Goal: Task Accomplishment & Management: Manage account settings

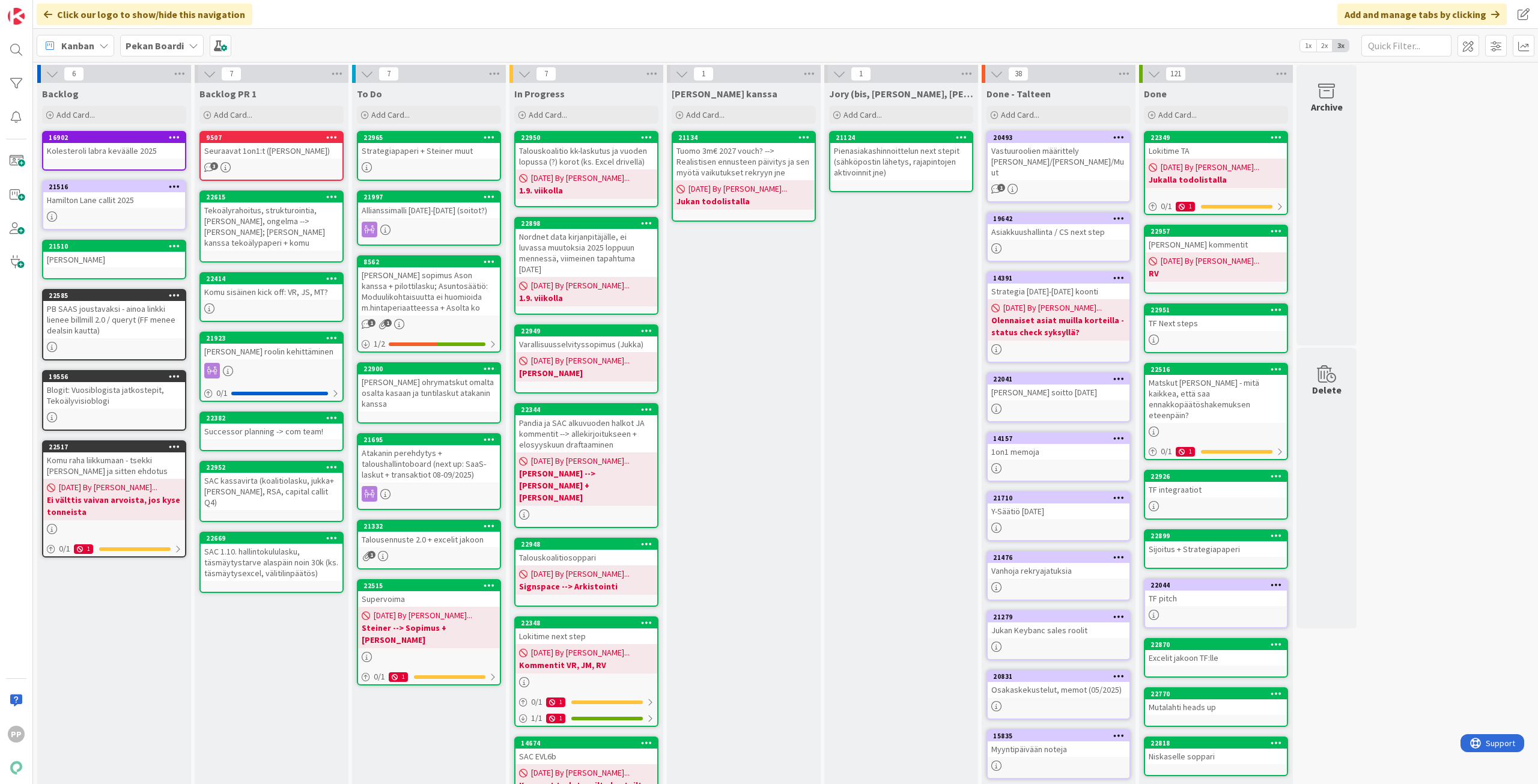
scroll to position [29, 0]
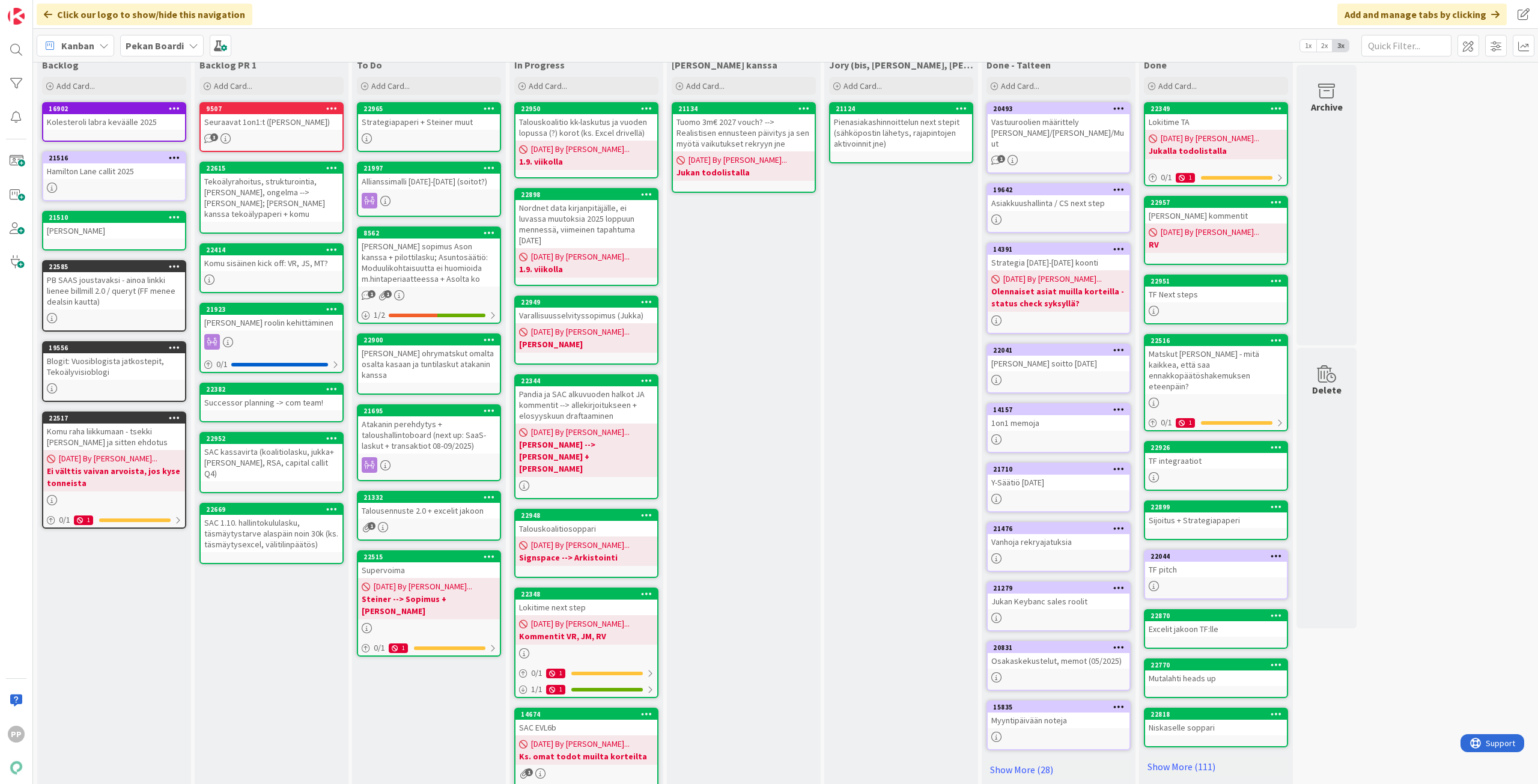
click at [738, 291] on div "[PERSON_NAME] kanssa Add Card... 21134 Tuomo 3m€ 2027 vouch? --> Realistisen en…" at bounding box center [744, 432] width 154 height 757
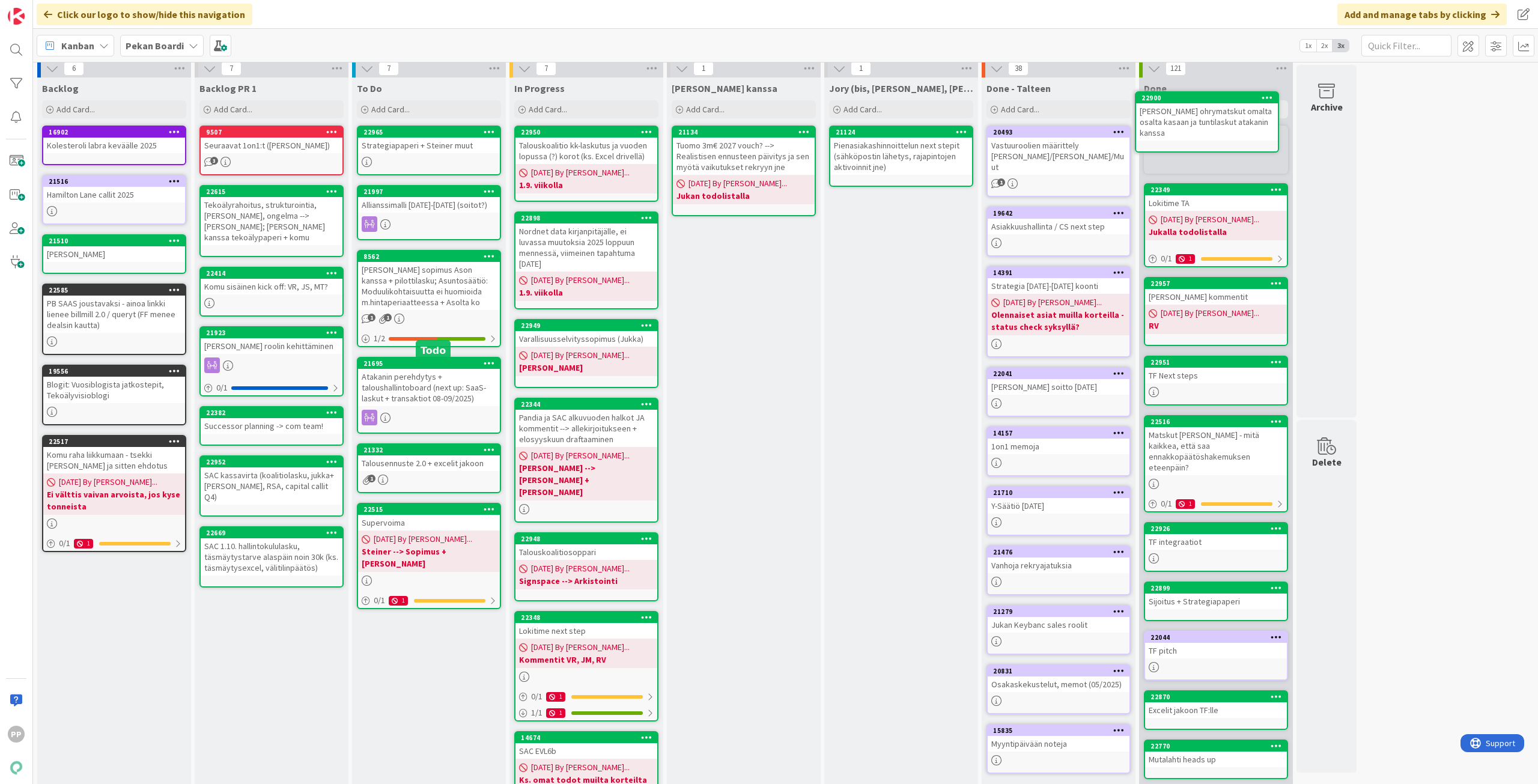
scroll to position [0, 0]
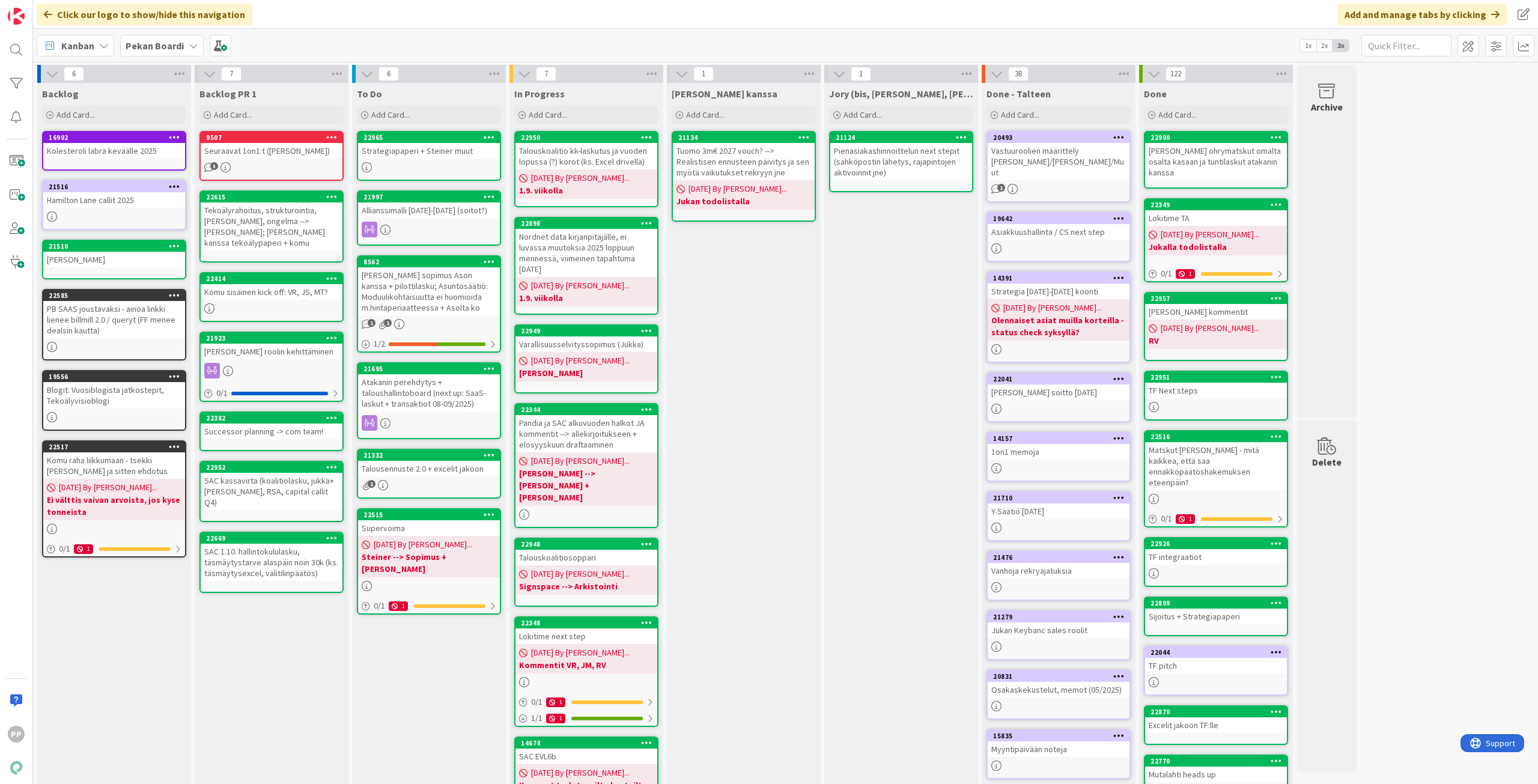
click at [873, 305] on div "Jory (bis, [PERSON_NAME], [PERSON_NAME]) Add Card... 21124 Pienasiakashinnoitte…" at bounding box center [901, 461] width 154 height 757
click at [900, 436] on div "Jory (bis, [PERSON_NAME], [PERSON_NAME]) Add Card... 21124 Pienasiakashinnoitte…" at bounding box center [901, 461] width 154 height 757
click at [746, 484] on div "[PERSON_NAME] kanssa Add Card... 21134 Tuomo 3m€ 2027 vouch? --> Realistisen en…" at bounding box center [744, 461] width 154 height 757
click at [908, 465] on div "Jory (bis, [PERSON_NAME], [PERSON_NAME]) Add Card... 21124 Pienasiakashinnoitte…" at bounding box center [901, 461] width 154 height 757
click at [915, 467] on div "Jory (bis, [PERSON_NAME], [PERSON_NAME]) Add Card... 21124 Pienasiakashinnoitte…" at bounding box center [901, 461] width 154 height 757
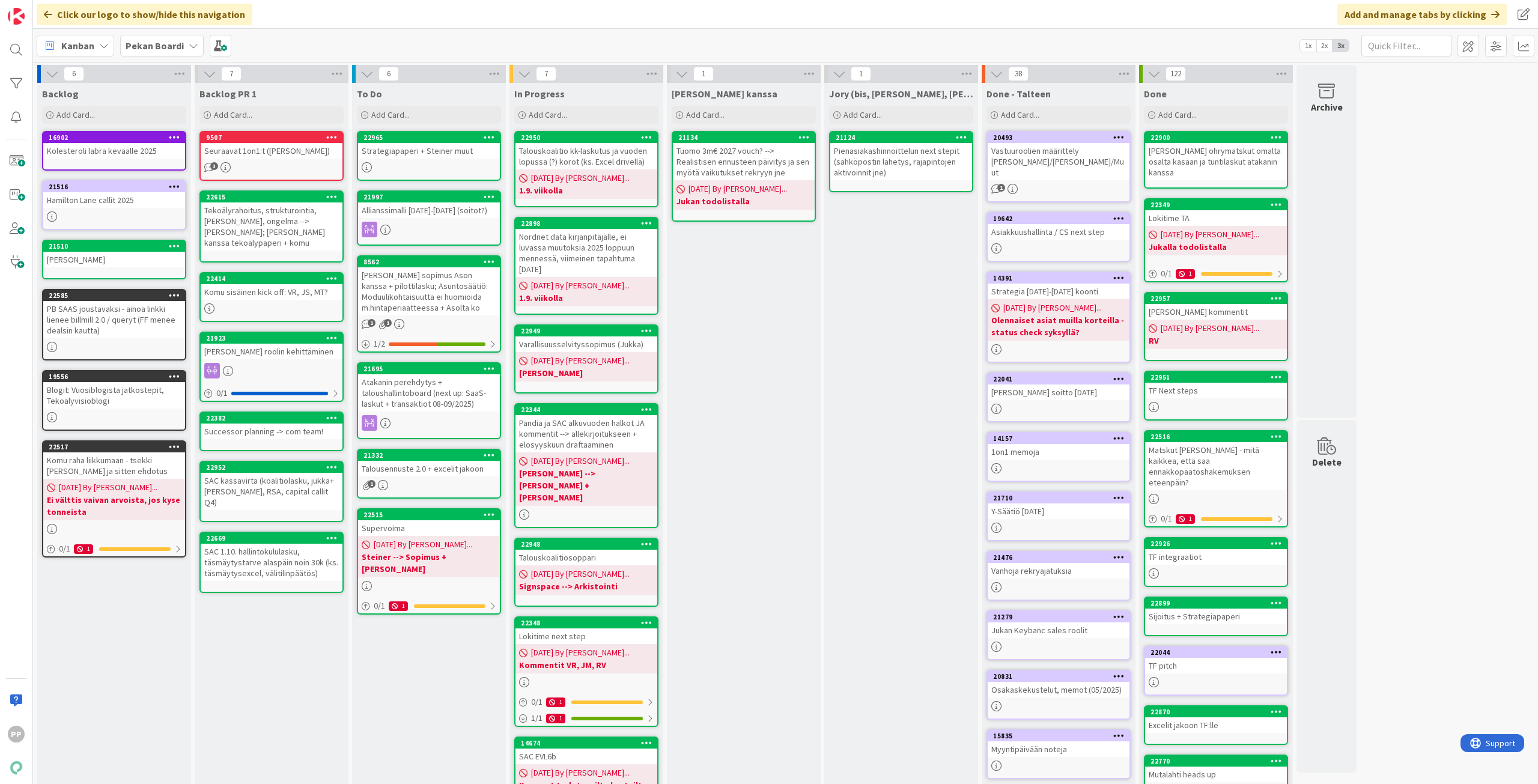
click at [597, 53] on div "Kanban Pekan Boardi 1x 2x 3x" at bounding box center [785, 45] width 1505 height 33
click at [599, 20] on div "Click our logo to show/hide this navigation Add and manage tabs by clicking" at bounding box center [785, 15] width 1505 height 29
click at [245, 663] on div "Backlog PR 1 Add Card... 9507 Seuraavat 1on1:t ([PERSON_NAME], [PERSON_NAME]) 3…" at bounding box center [271, 461] width 154 height 757
click at [660, 12] on div "Click our logo to show/hide this navigation Add and manage tabs by clicking" at bounding box center [785, 15] width 1505 height 29
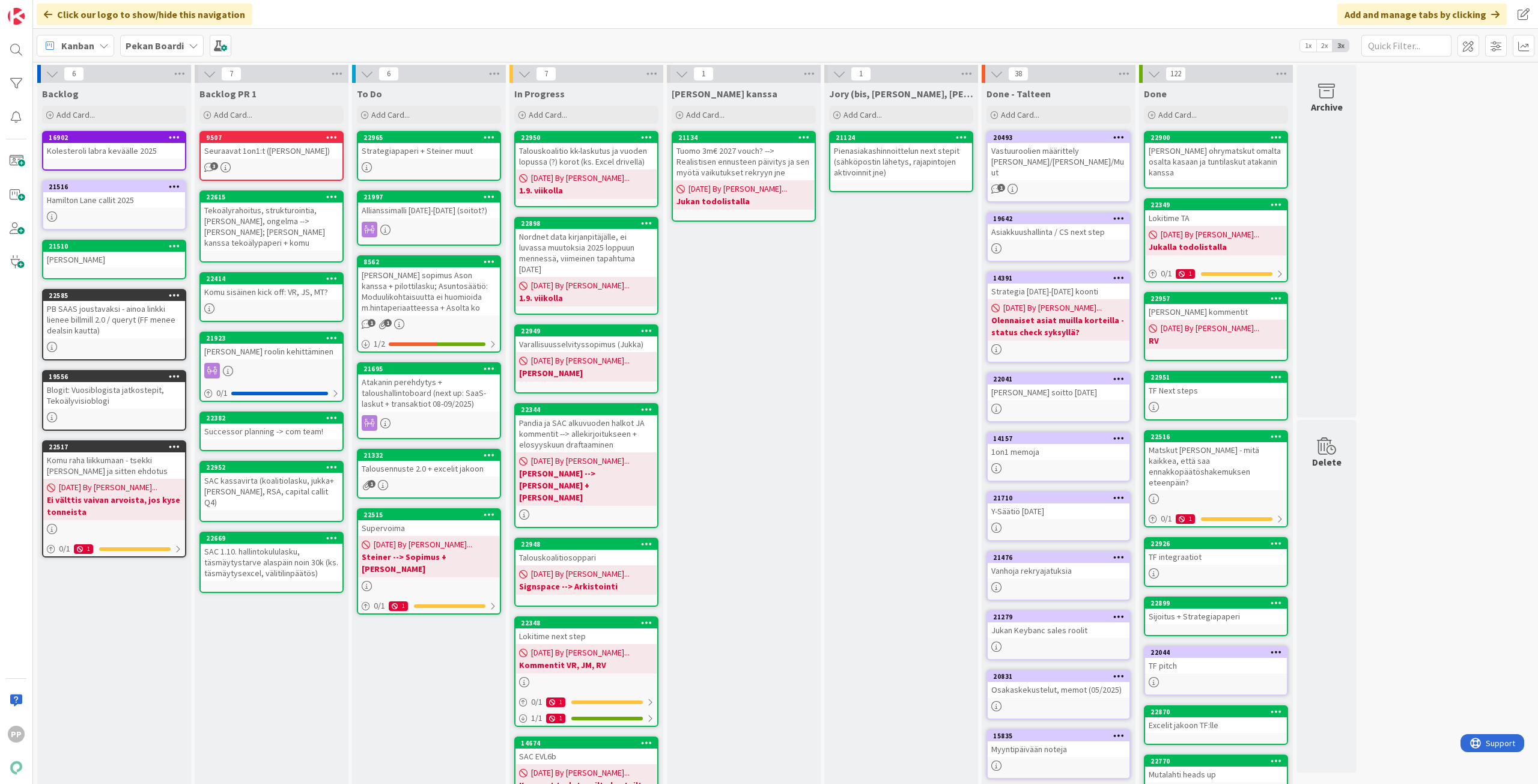
click at [660, 12] on div "Click our logo to show/hide this navigation Add and manage tabs by clicking" at bounding box center [785, 15] width 1505 height 29
click at [811, 24] on div "Click our logo to show/hide this navigation Add and manage tabs by clicking" at bounding box center [785, 15] width 1505 height 29
click at [391, 16] on div "Click our logo to show/hide this navigation Add and manage tabs by clicking" at bounding box center [785, 15] width 1505 height 29
click at [436, 719] on div "To Do Add Card... 22965 Strategiapaperi + [PERSON_NAME] muut 21997 Allianssimal…" at bounding box center [429, 461] width 154 height 757
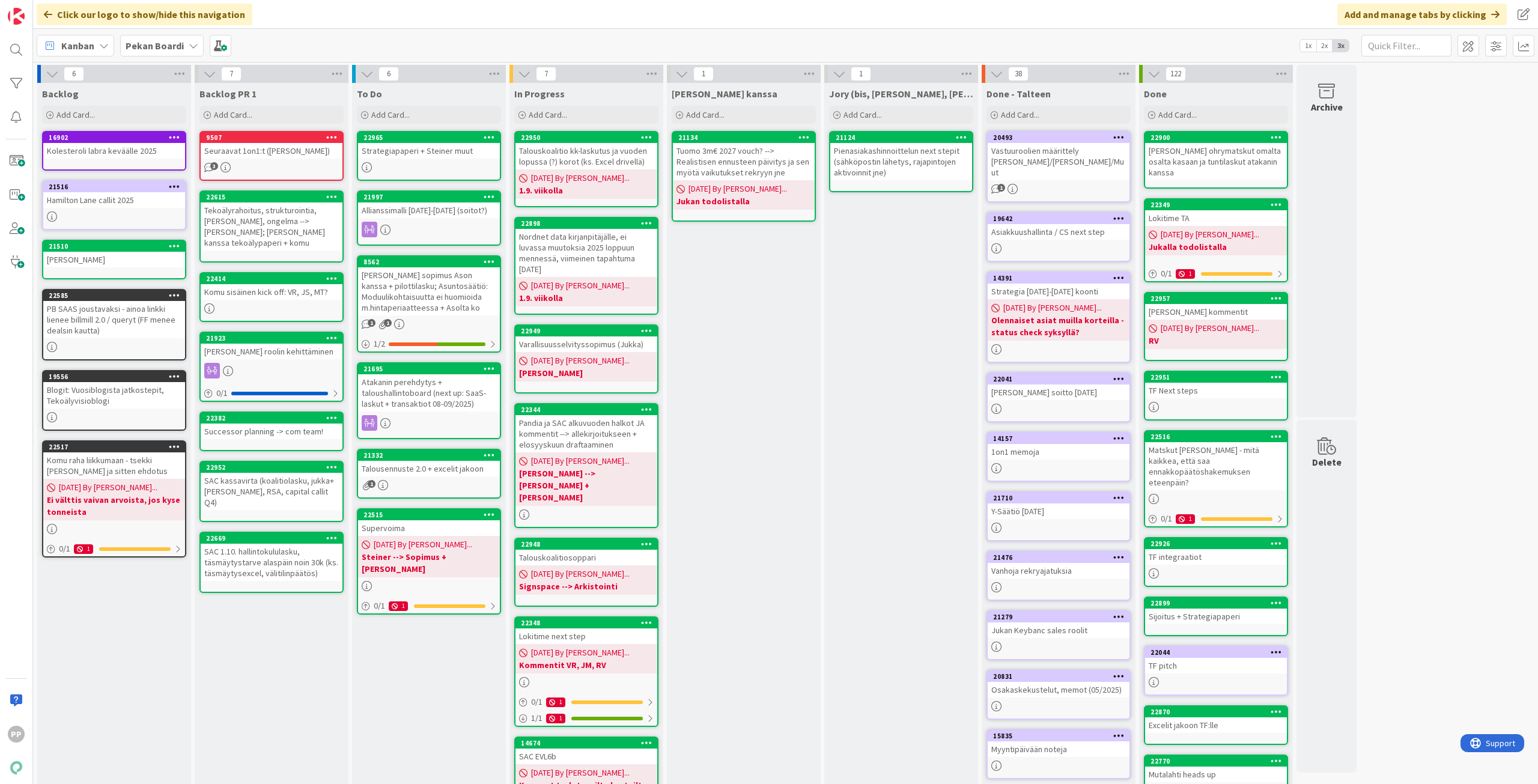
click at [589, 24] on div "Click our logo to show/hide this navigation Add and manage tabs by clicking" at bounding box center [785, 15] width 1505 height 29
click at [594, 33] on div "Kanban Pekan Boardi 1x 2x 3x" at bounding box center [785, 45] width 1505 height 33
click at [594, 15] on div "Click our logo to show/hide this navigation Add and manage tabs by clicking" at bounding box center [785, 15] width 1505 height 29
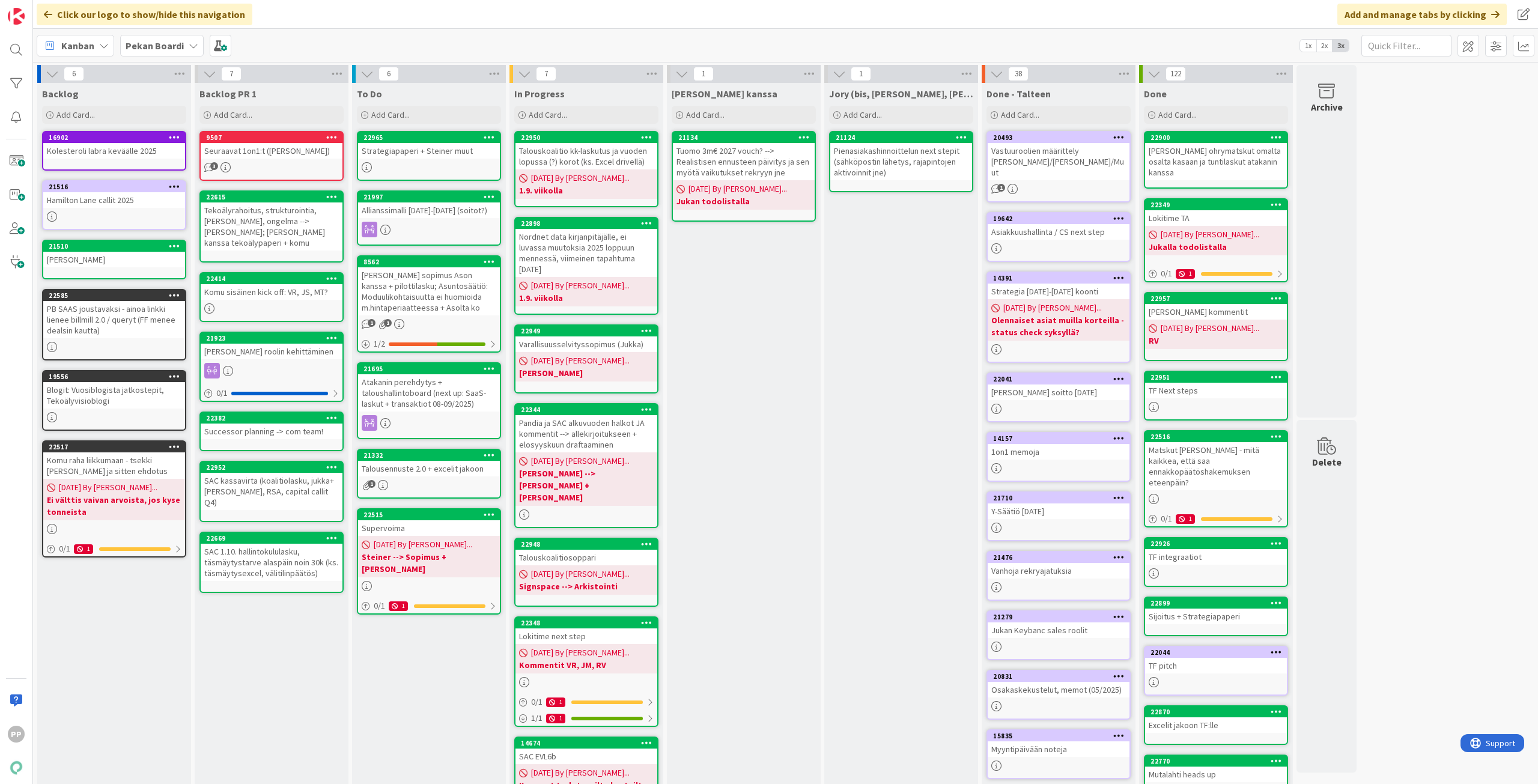
click at [653, 29] on div "Kanban Pekan Boardi 1x 2x 3x" at bounding box center [785, 45] width 1505 height 33
click at [664, 26] on div "Click our logo to show/hide this navigation Add and manage tabs by clicking" at bounding box center [785, 15] width 1505 height 29
click at [664, 24] on div "Click our logo to show/hide this navigation Add and manage tabs by clicking" at bounding box center [785, 15] width 1505 height 29
click at [664, 19] on div "Click our logo to show/hide this navigation Add and manage tabs by clicking" at bounding box center [785, 15] width 1505 height 29
drag, startPoint x: 664, startPoint y: 19, endPoint x: 664, endPoint y: 36, distance: 17.0
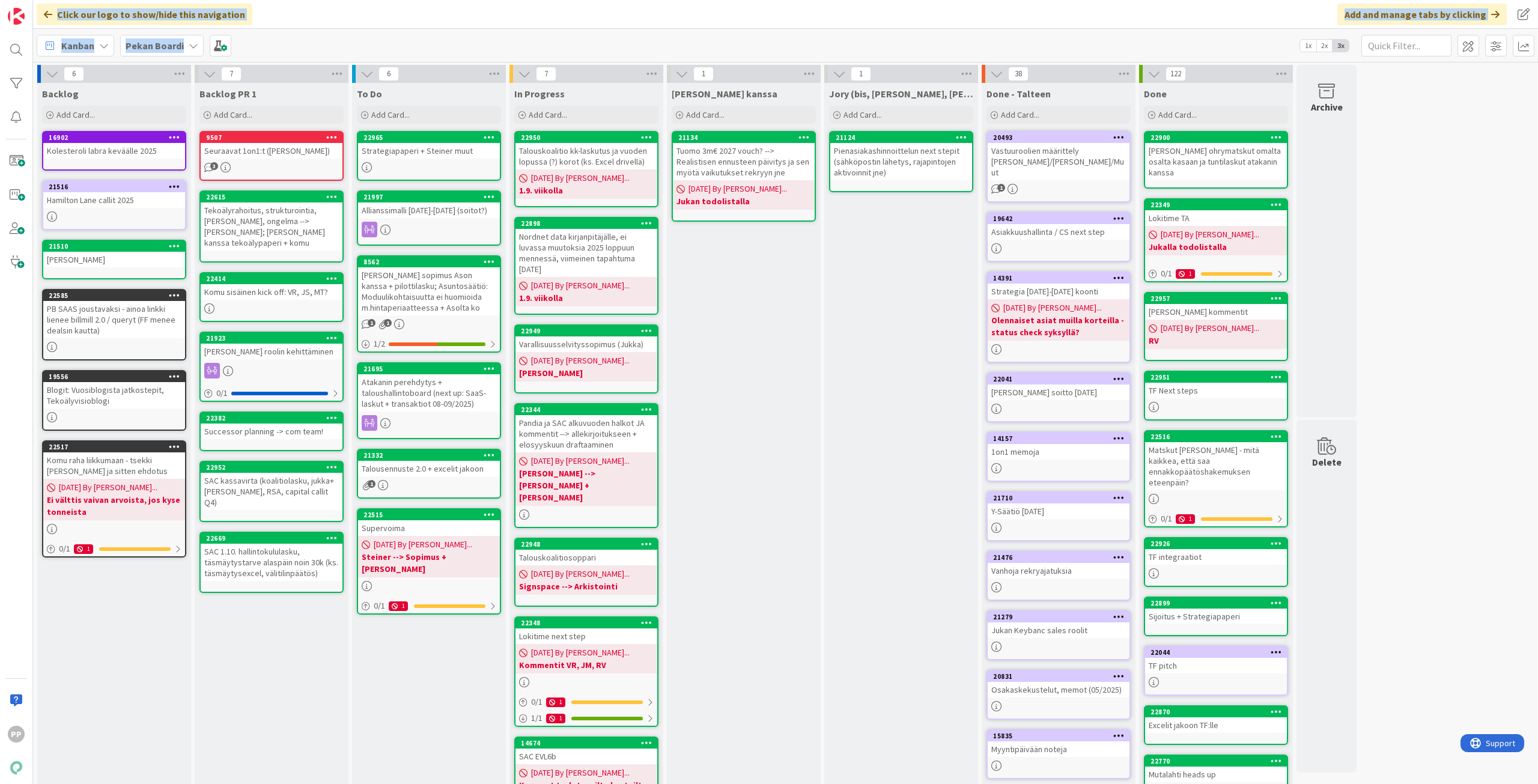
click at [664, 36] on div "Click our logo to show/hide this navigation Add and manage tabs by clicking Kan…" at bounding box center [785, 392] width 1505 height 784
click at [664, 36] on div "Kanban Pekan Boardi 1x 2x 3x" at bounding box center [785, 45] width 1505 height 33
click at [664, 28] on div "Click our logo to show/hide this navigation Add and manage tabs by clicking" at bounding box center [785, 15] width 1505 height 29
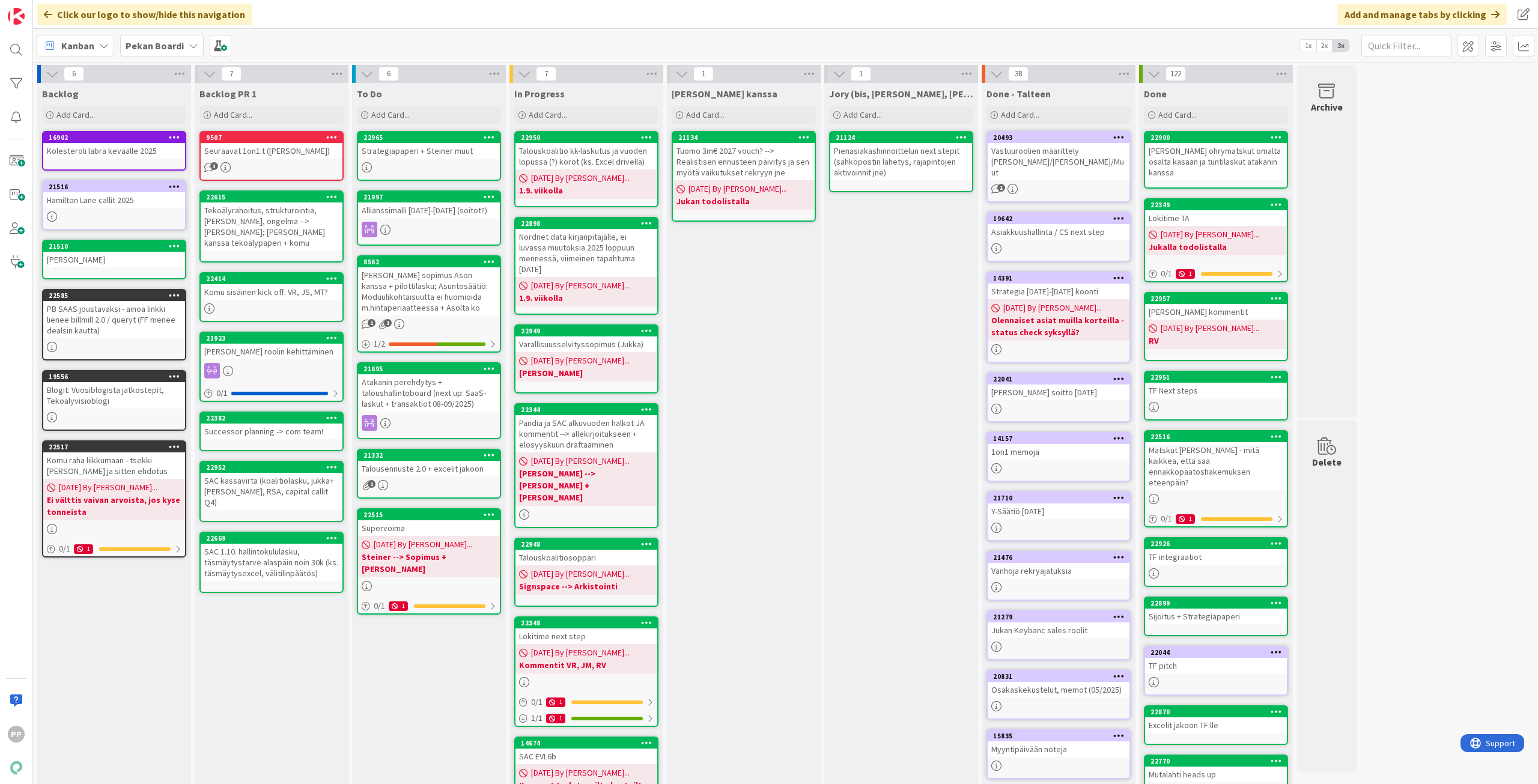
click at [664, 28] on div "Click our logo to show/hide this navigation Add and manage tabs by clicking" at bounding box center [785, 15] width 1505 height 29
click at [664, 27] on div "Click our logo to show/hide this navigation Add and manage tabs by clicking" at bounding box center [785, 15] width 1505 height 29
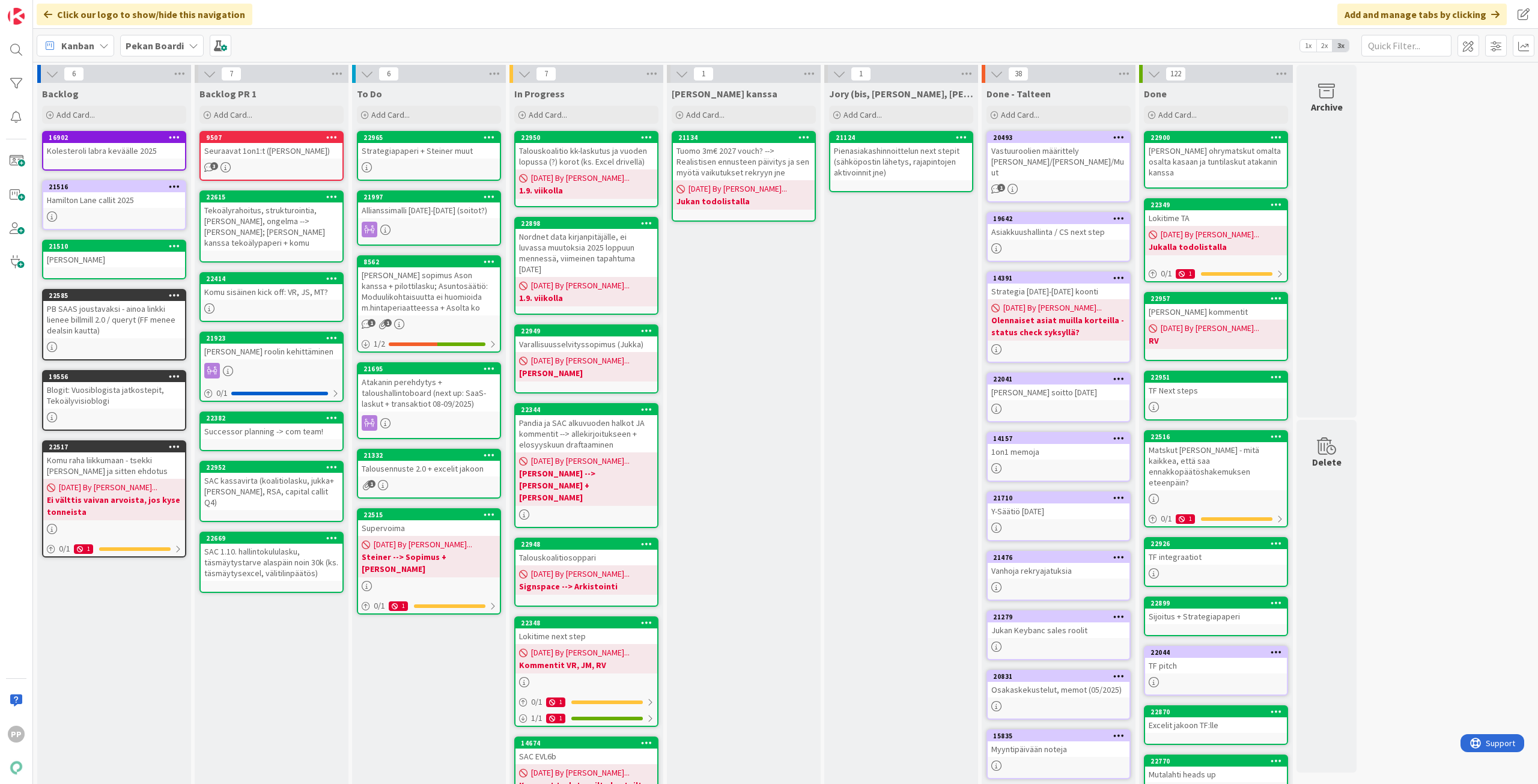
click at [664, 27] on div "Click our logo to show/hide this navigation Add and manage tabs by clicking" at bounding box center [785, 15] width 1505 height 29
click at [666, 24] on div "Click our logo to show/hide this navigation Add and manage tabs by clicking" at bounding box center [785, 15] width 1505 height 29
click at [667, 24] on div "Click our logo to show/hide this navigation Add and manage tabs by clicking" at bounding box center [785, 15] width 1505 height 29
click at [664, 33] on div "Kanban Pekan Boardi 1x 2x 3x" at bounding box center [785, 45] width 1505 height 33
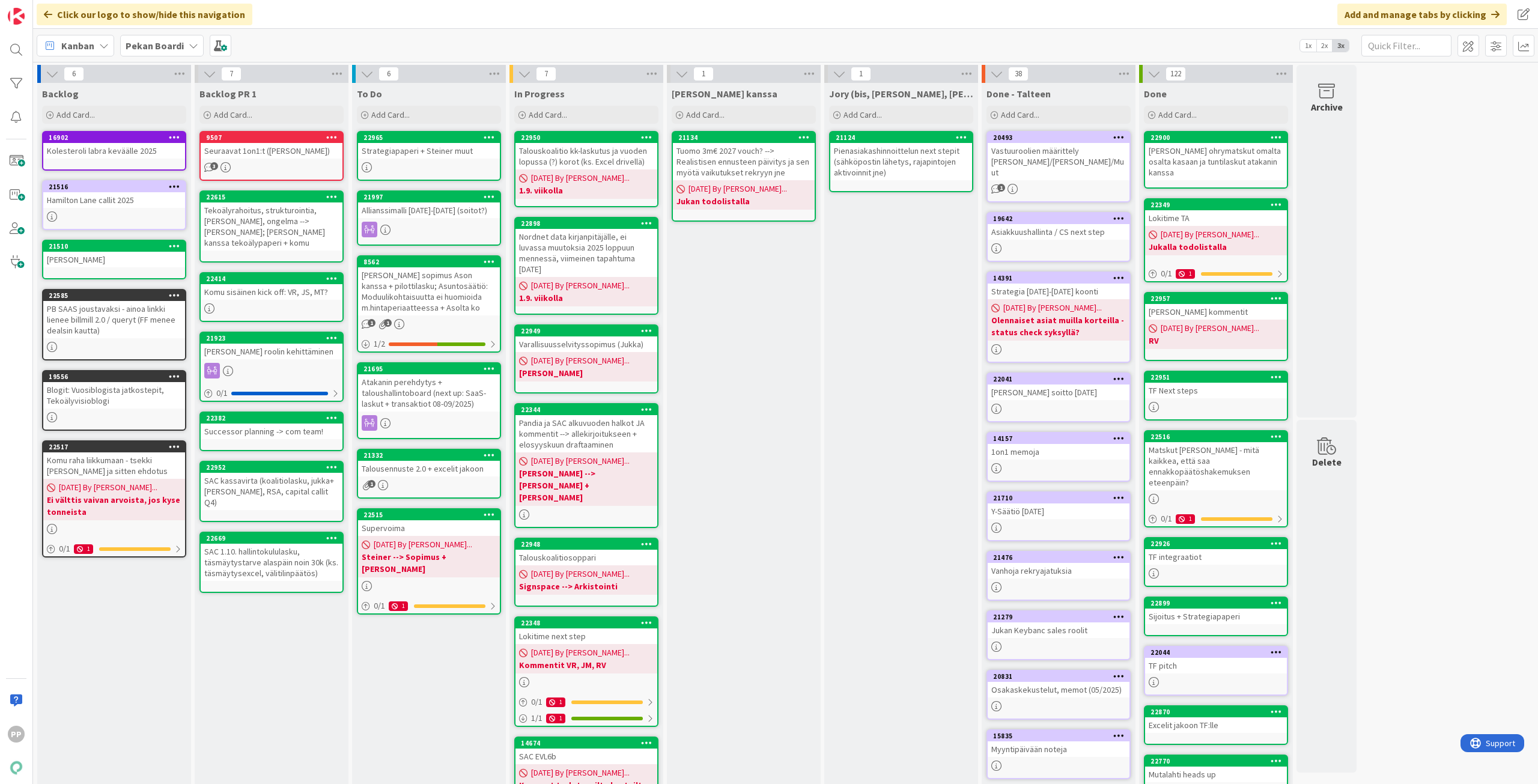
click at [664, 33] on div "Kanban Pekan Boardi 1x 2x 3x" at bounding box center [785, 45] width 1505 height 33
click at [260, 715] on div "Backlog PR 1 Add Card... 9507 Seuraavat 1on1:t ([PERSON_NAME], [PERSON_NAME]) 3…" at bounding box center [271, 461] width 154 height 757
click at [436, 686] on div "To Do Add Card... 22965 Strategiapaperi + [PERSON_NAME] muut 21997 Allianssimal…" at bounding box center [429, 461] width 154 height 757
click at [404, 717] on div "To Do Add Card... 22965 Strategiapaperi + [PERSON_NAME] muut 21997 Allianssimal…" at bounding box center [429, 461] width 154 height 757
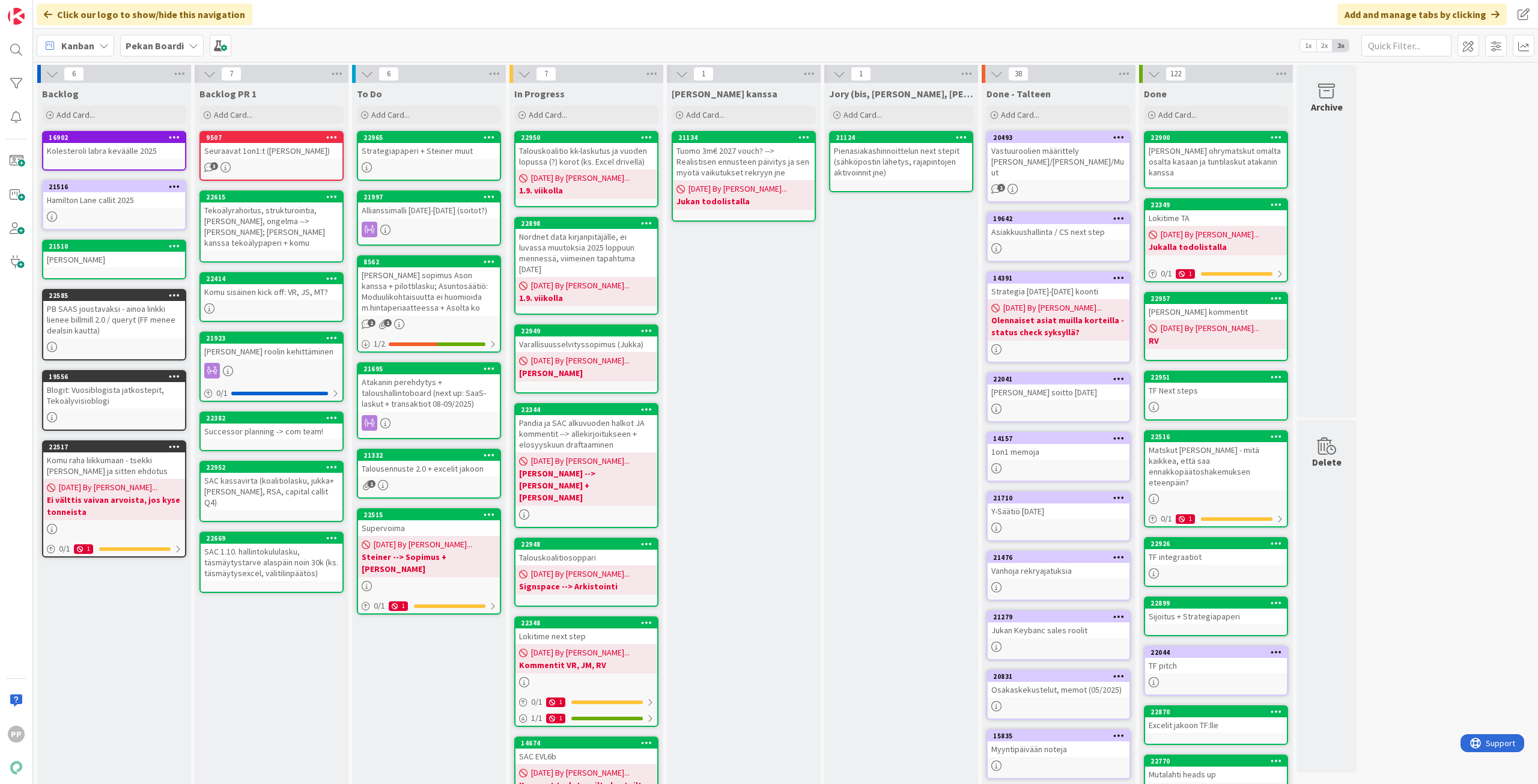
click at [433, 400] on div "Atakanin perehdytys + taloushallintoboard (next up: SaaS-laskut + transaktiot 0…" at bounding box center [429, 392] width 142 height 37
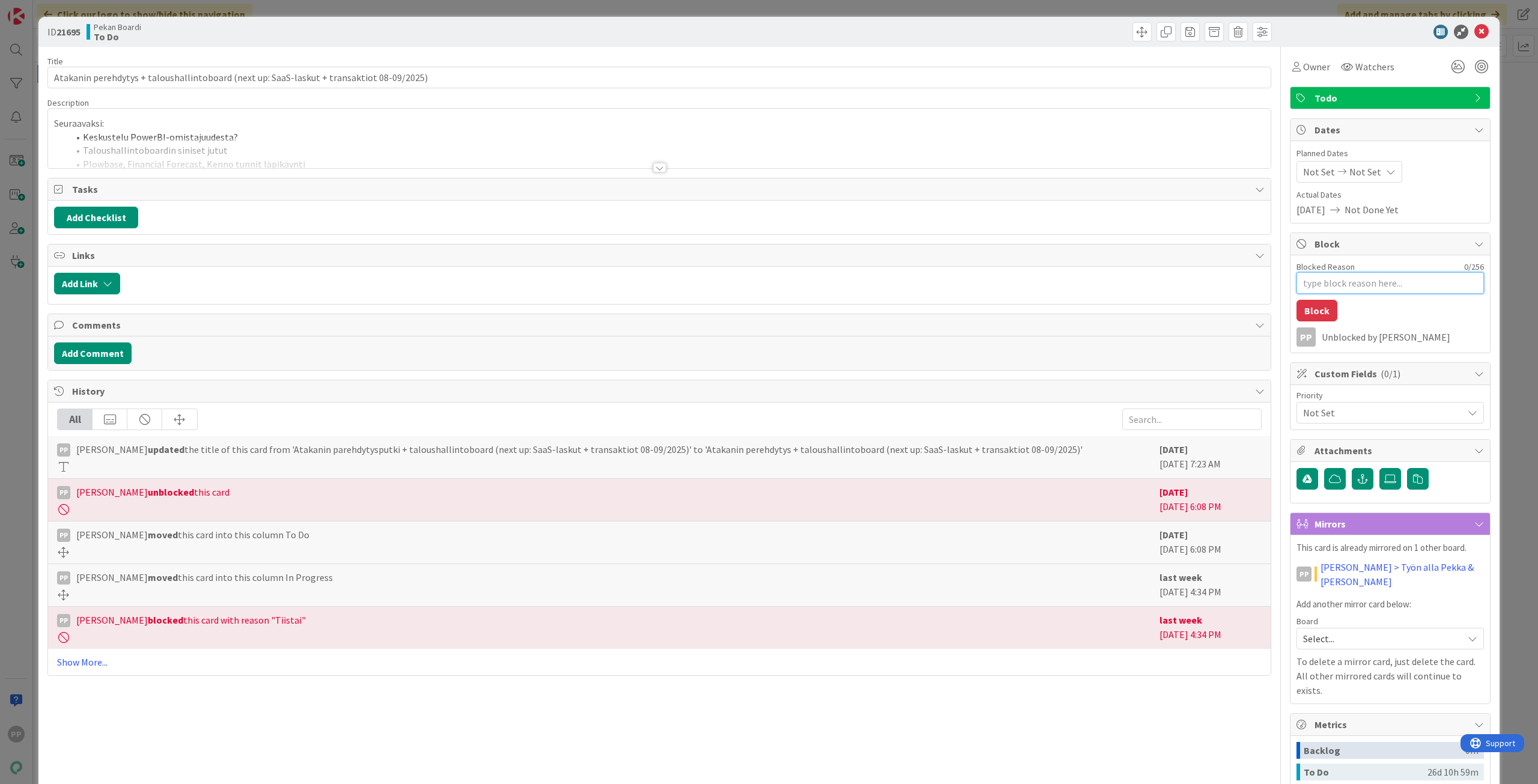
click at [1351, 284] on textarea "Blocked Reason" at bounding box center [1390, 283] width 188 height 22
type textarea "x"
type textarea "P"
type textarea "x"
type textarea "Pe"
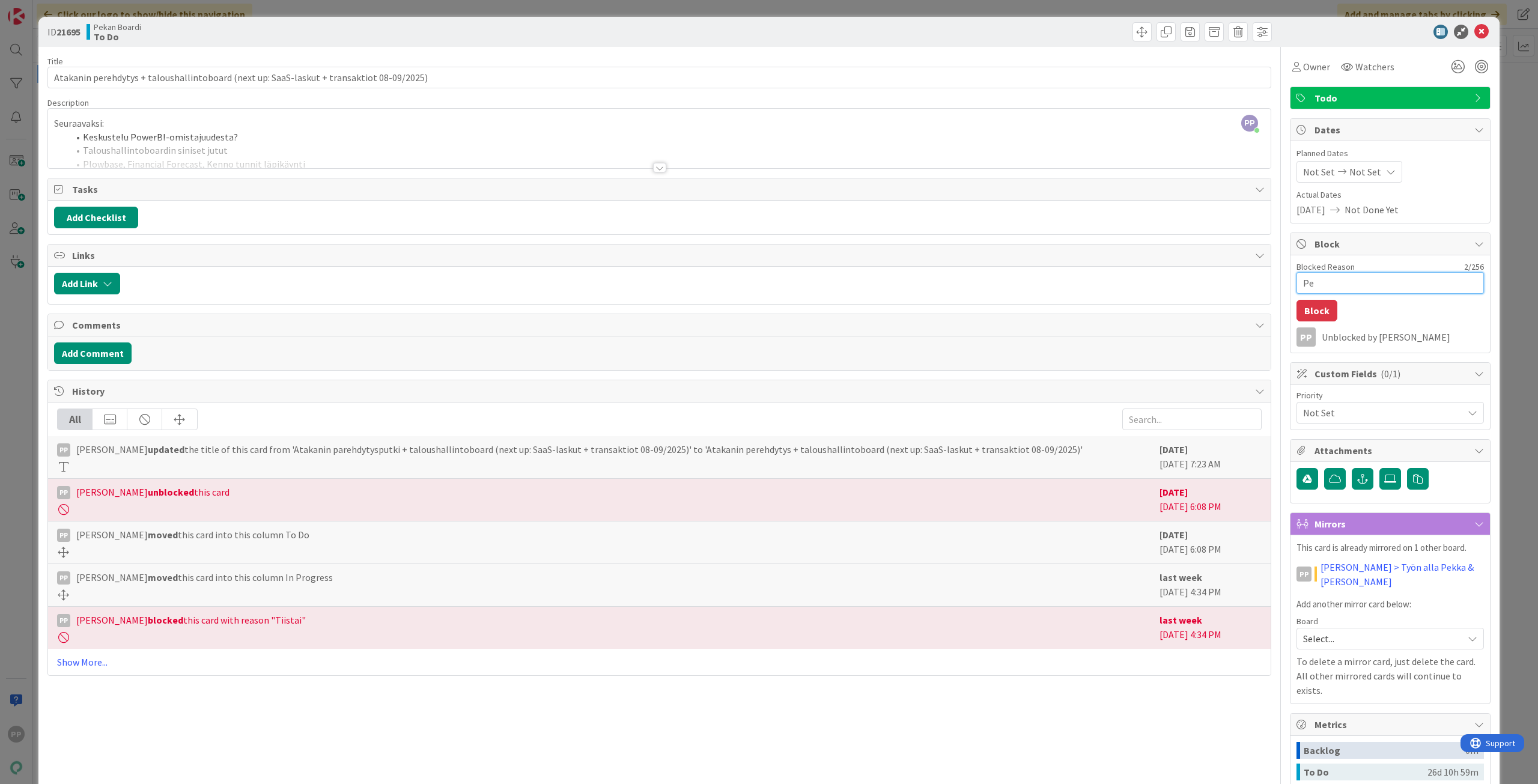
type textarea "x"
type textarea "Pej"
type textarea "x"
type textarea "Pejr"
type textarea "x"
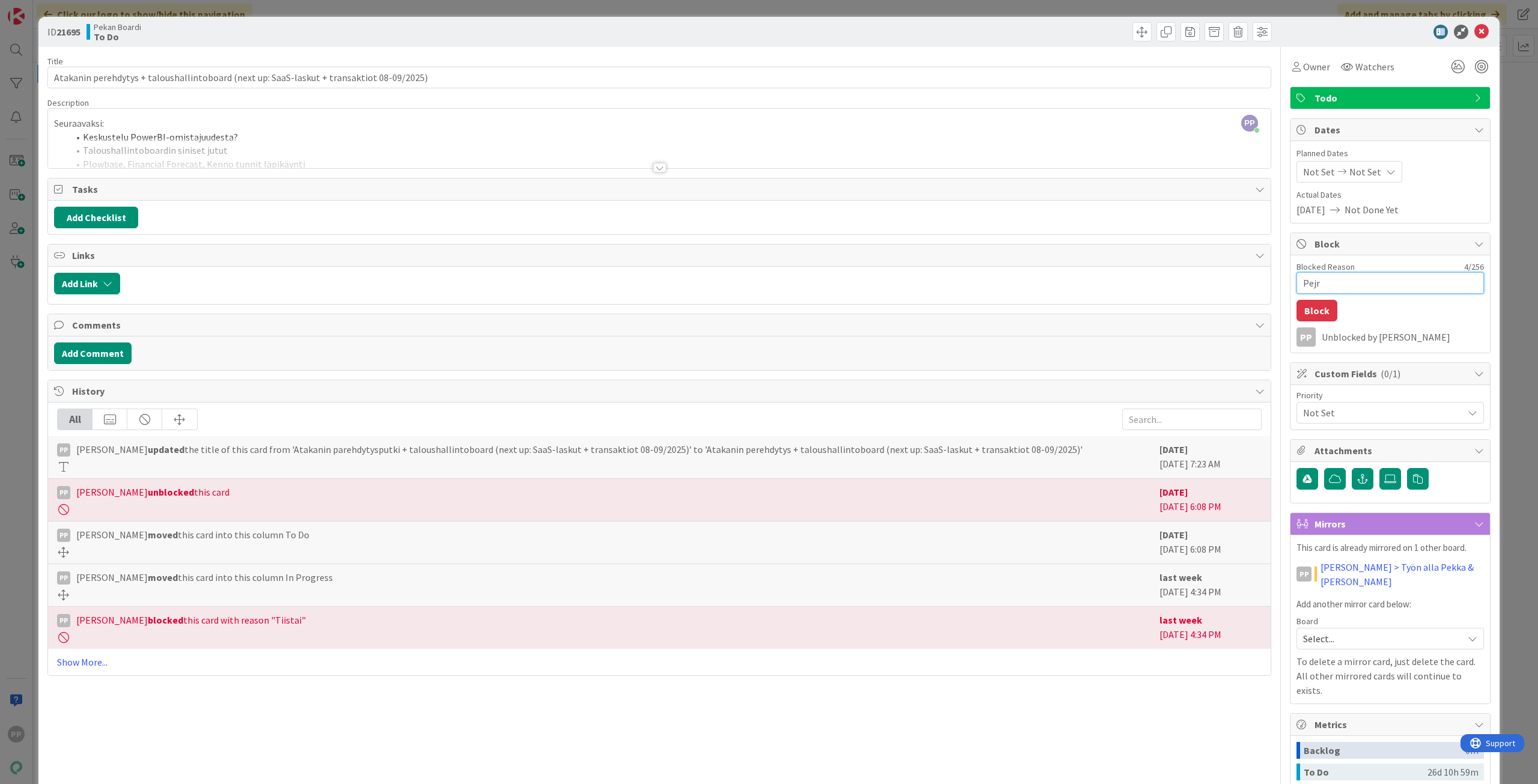
type textarea "Pejra"
type textarea "x"
type textarea "Pejran"
type textarea "x"
type textarea "Pejrant"
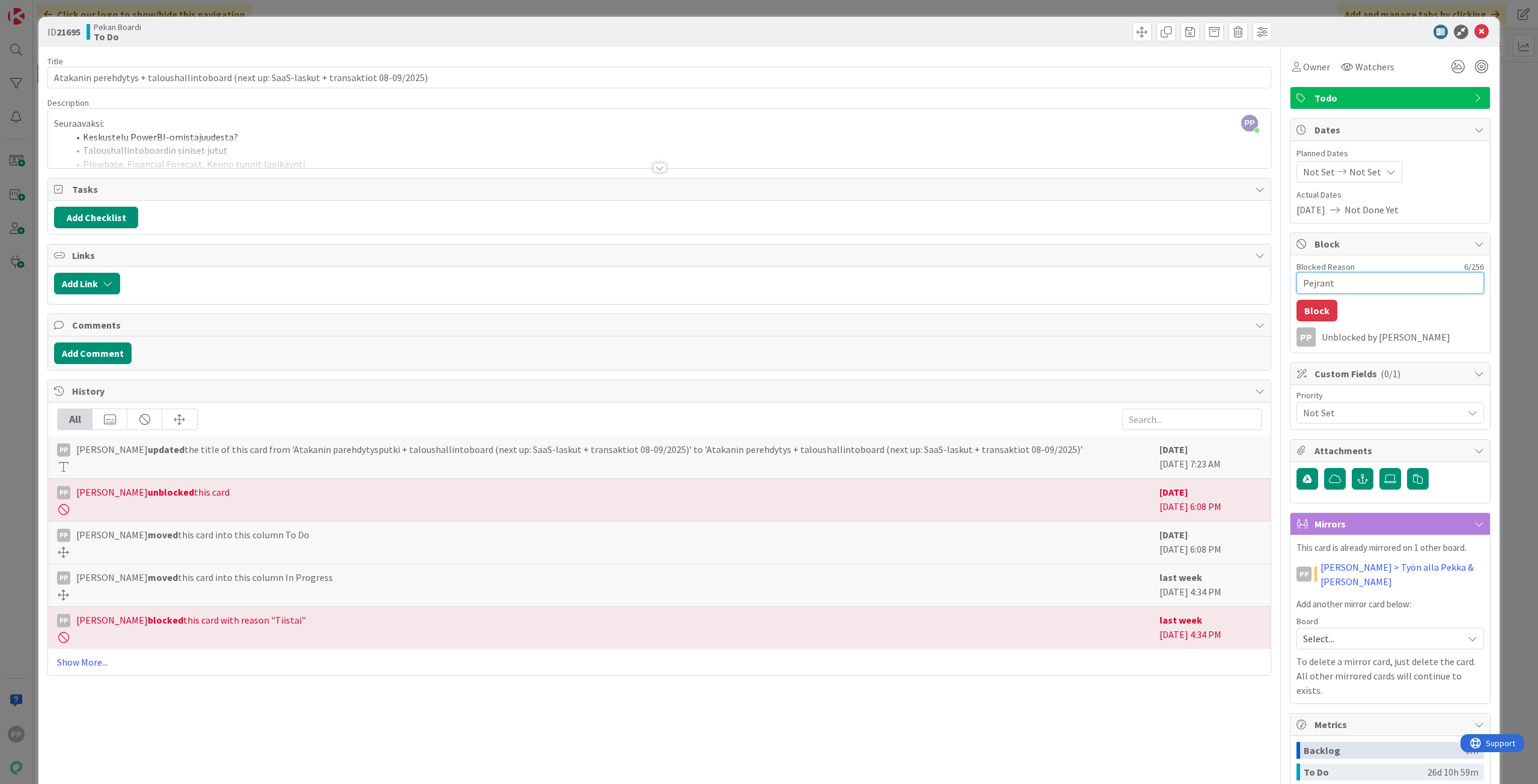
type textarea "x"
type textarea "Pejranta"
type textarea "x"
type textarea "Pejrant"
type textarea "x"
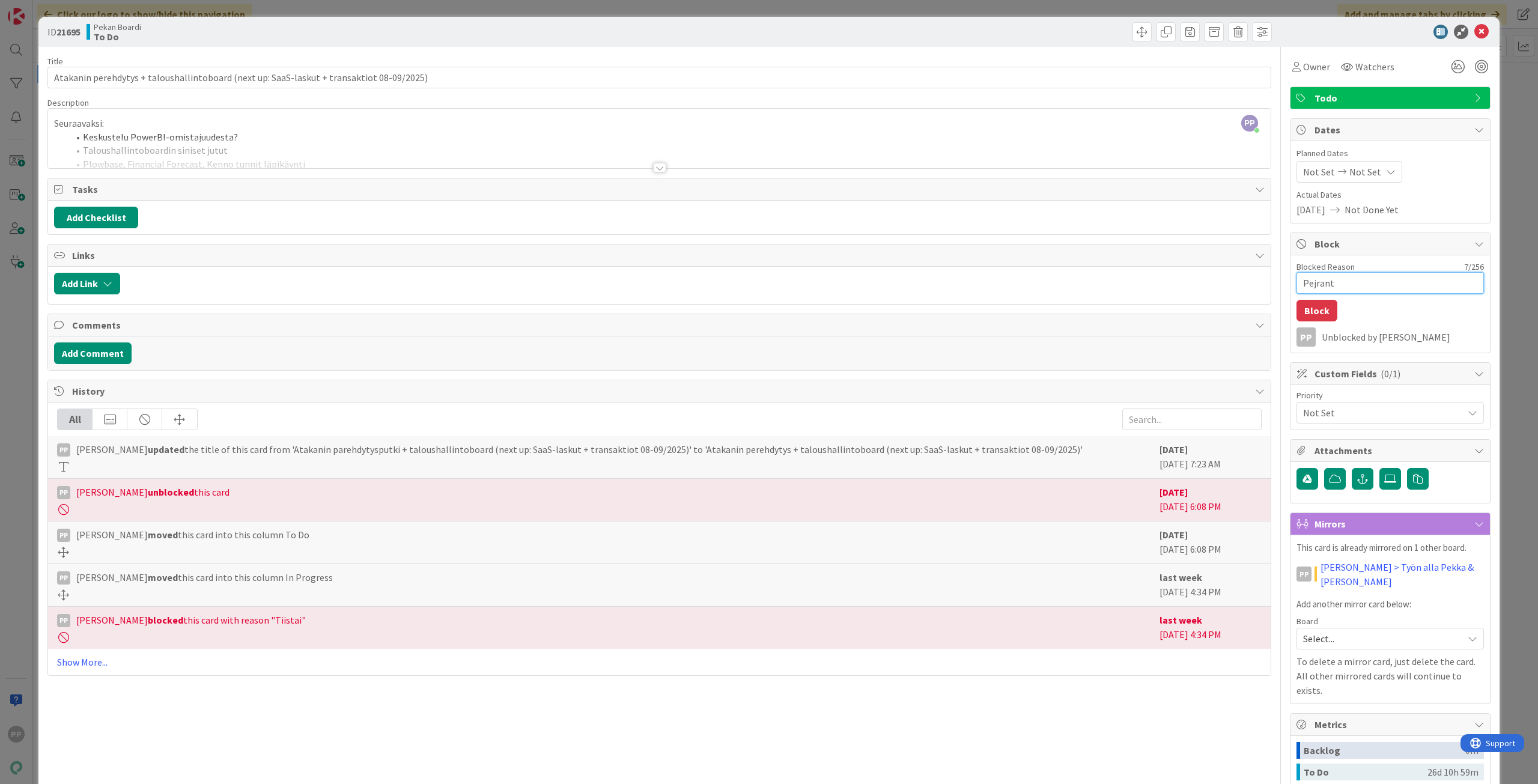
type textarea "Pejran"
type textarea "x"
type textarea "Pejra"
type textarea "x"
type textarea "Pejr"
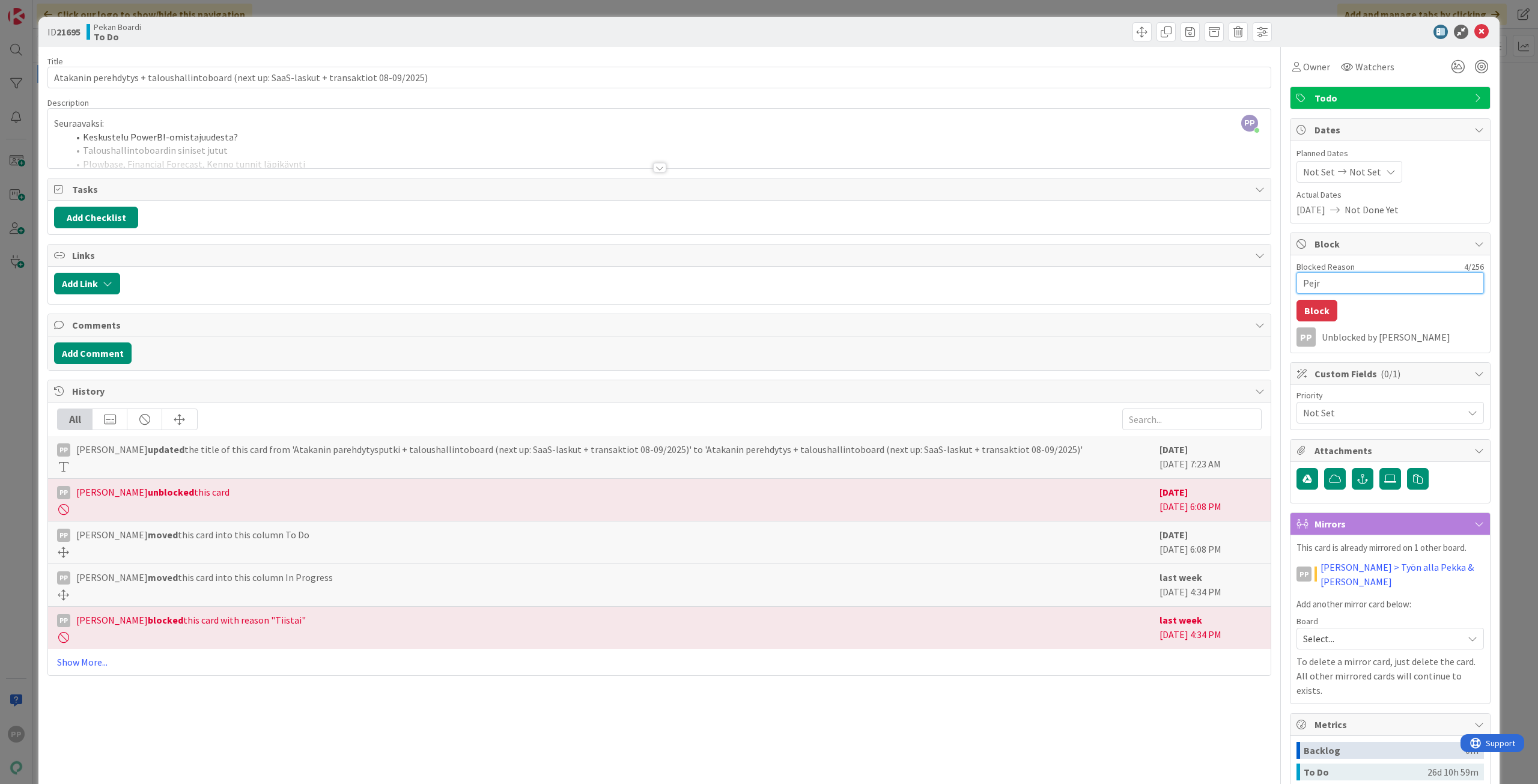
type textarea "x"
type textarea "Pej"
type textarea "x"
type textarea "Pe"
type textarea "x"
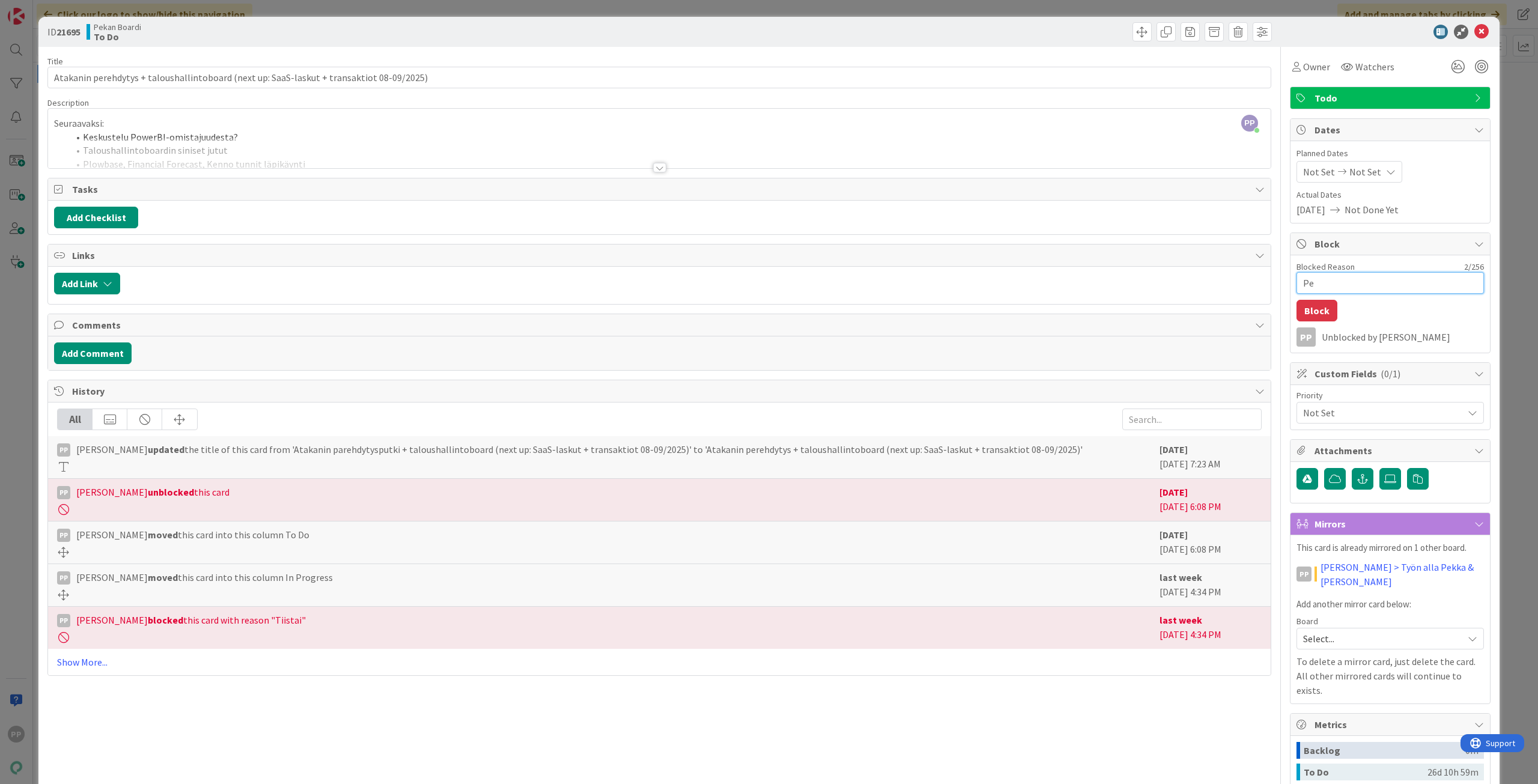
type textarea "Per"
type textarea "x"
type textarea "Perj"
type textarea "x"
type textarea "Perja"
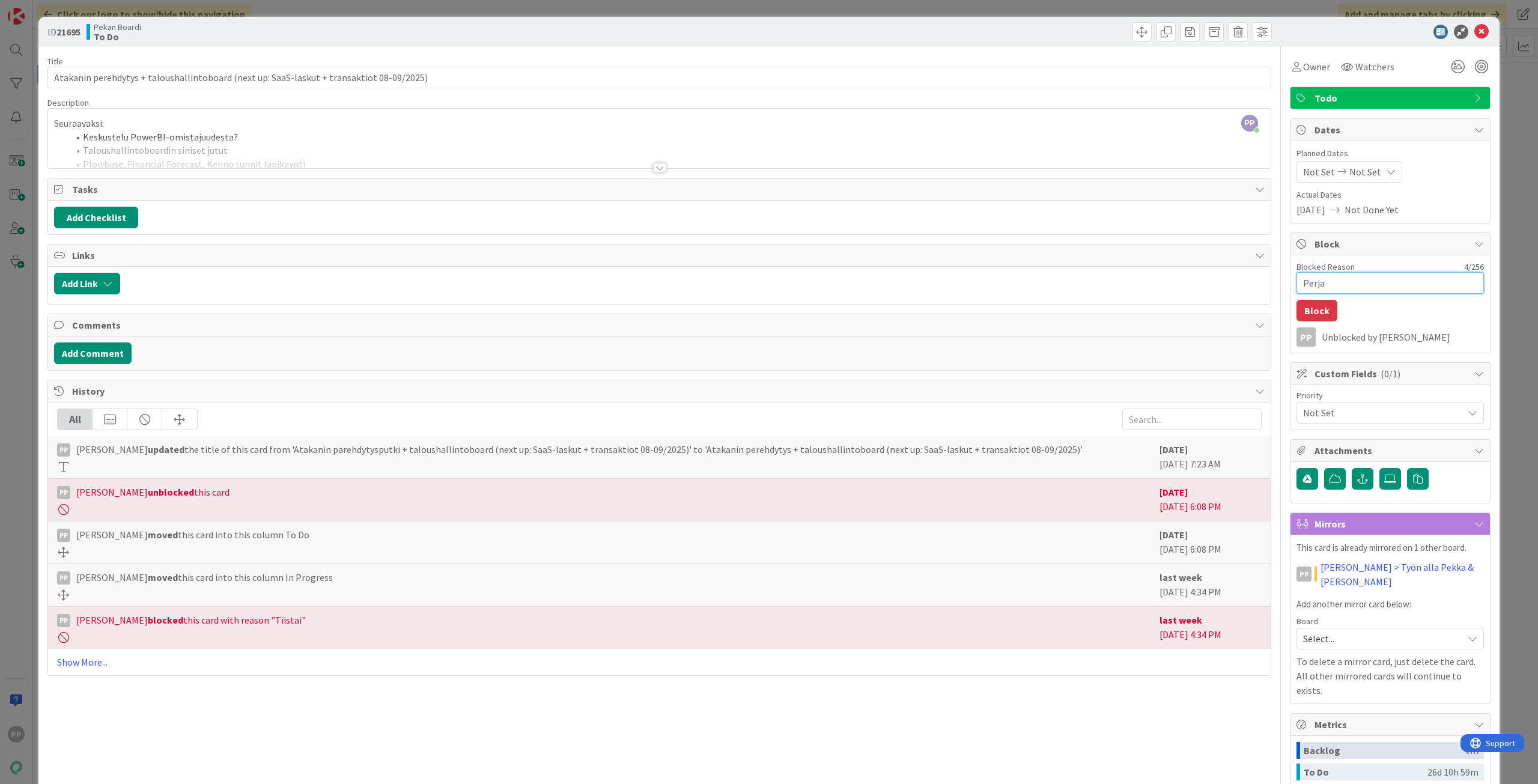
type textarea "x"
type textarea "Perjant"
type textarea "x"
type textarea "Perjanta"
type textarea "x"
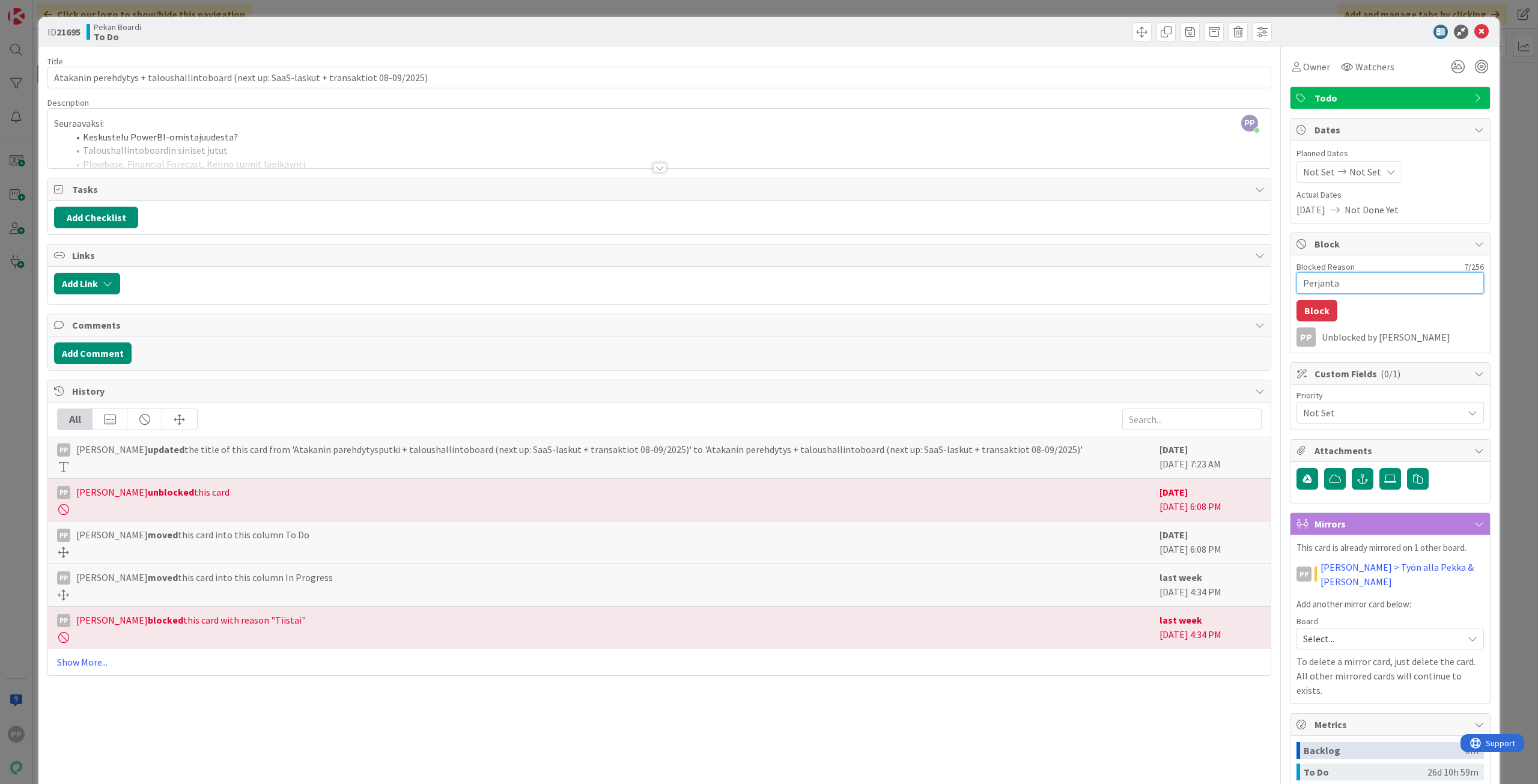
type textarea "Perjantai"
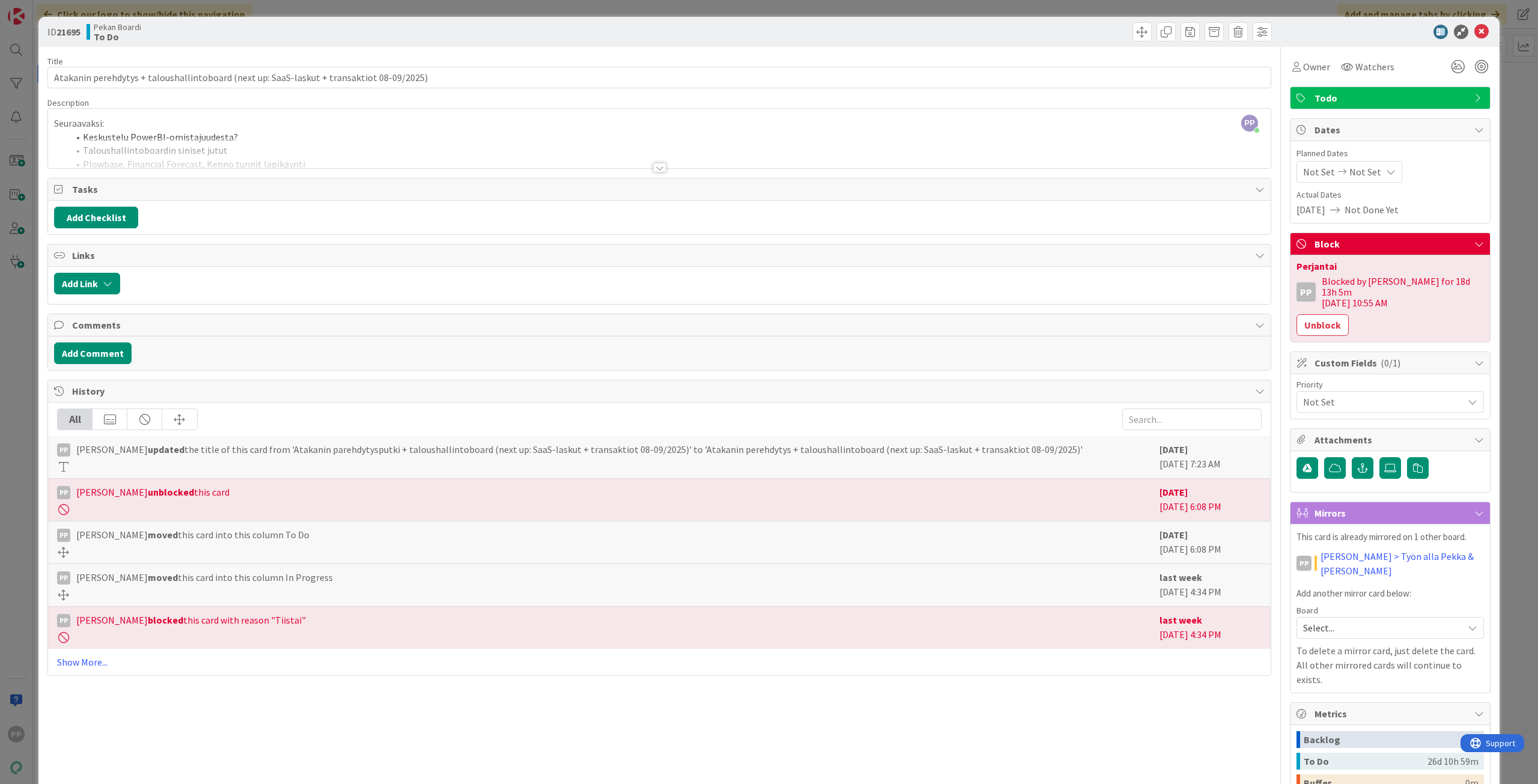
click at [117, 145] on div at bounding box center [659, 153] width 1222 height 31
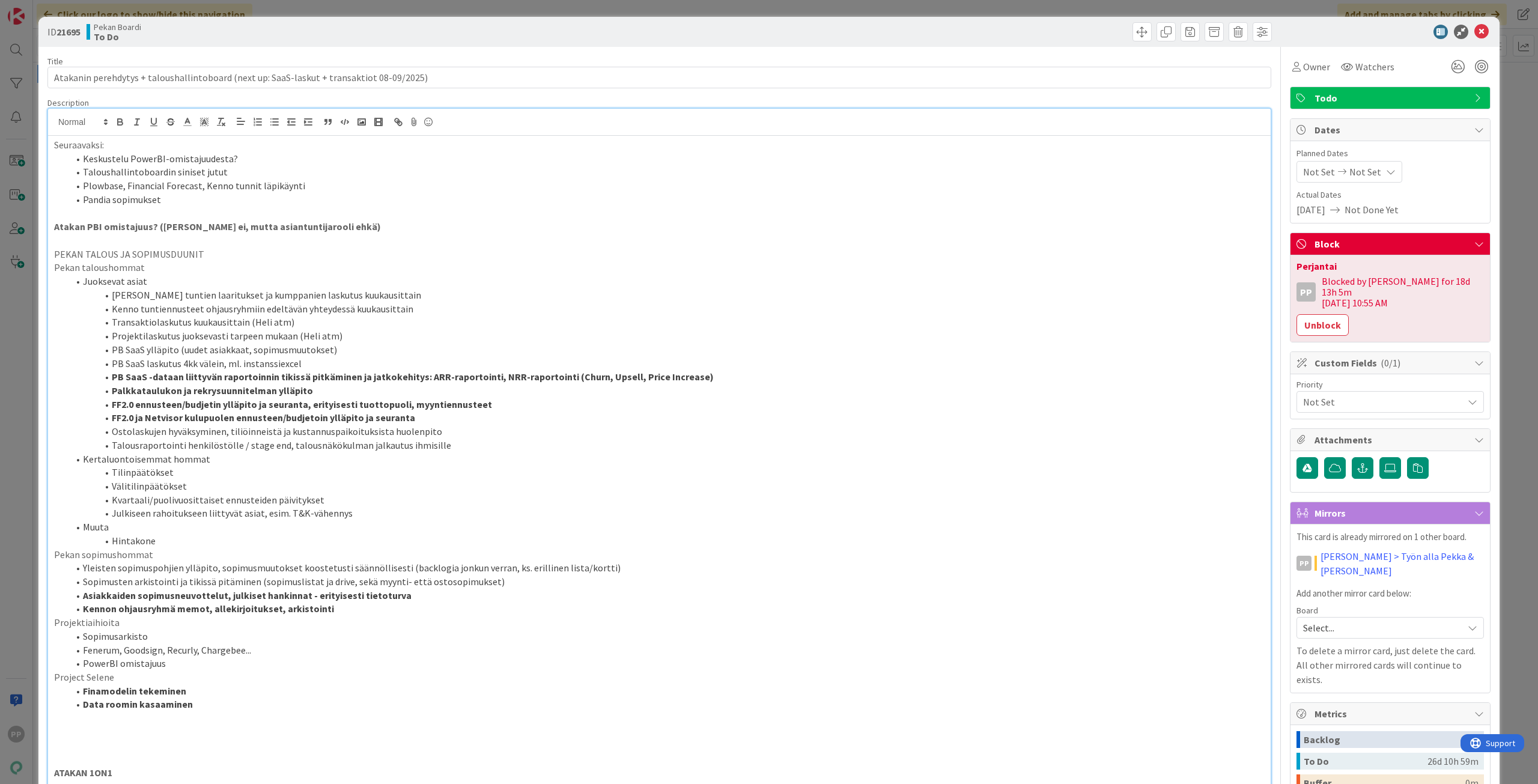
click at [26, 199] on div "ID 21695 Pekan Boardi To Do Title 89 / 128 Atakanin perehdytys + taloushallinto…" at bounding box center [769, 392] width 1538 height 784
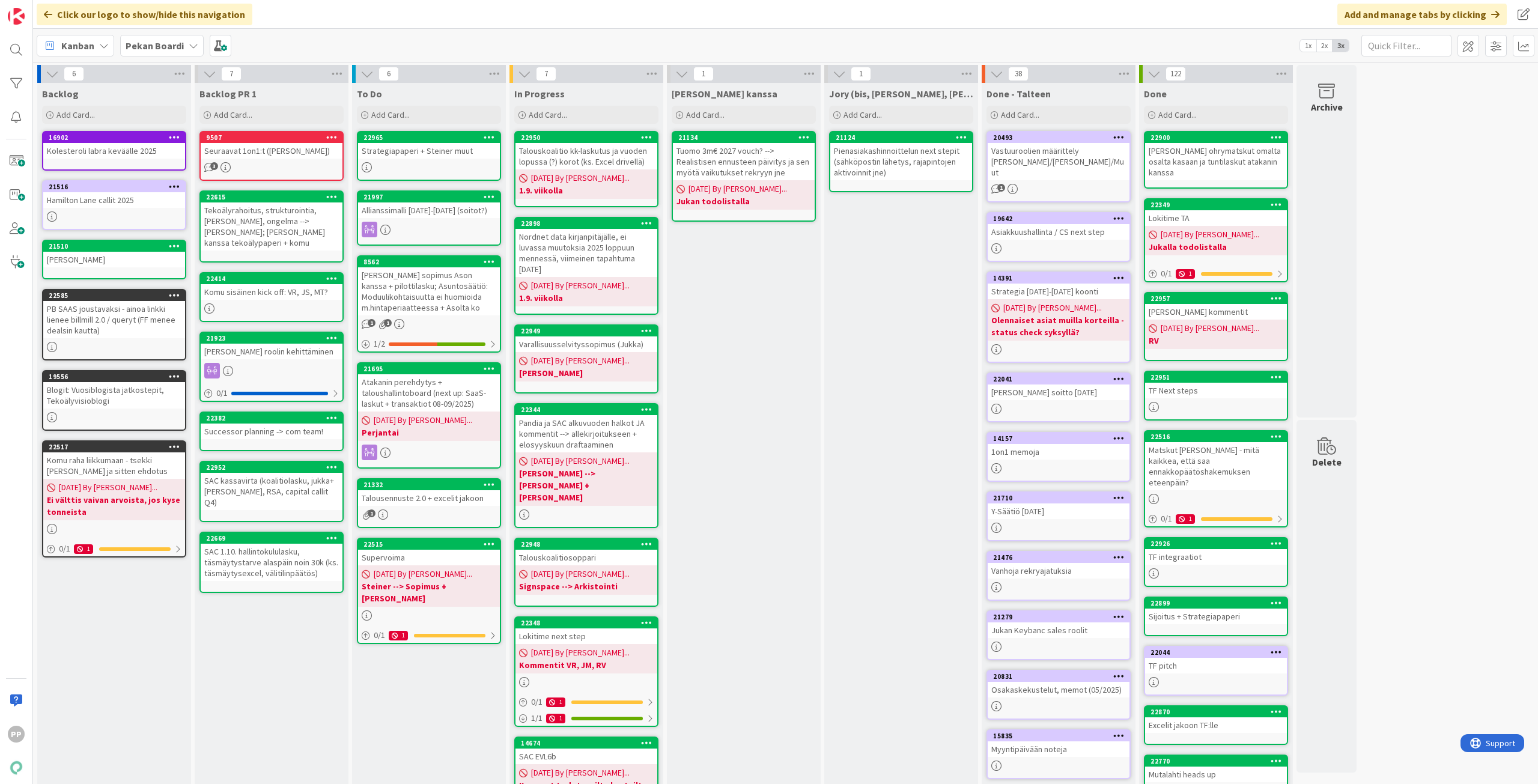
click at [797, 401] on div "[PERSON_NAME] kanssa Add Card... 21134 Tuomo 3m€ 2027 vouch? --> Realistisen en…" at bounding box center [744, 461] width 154 height 757
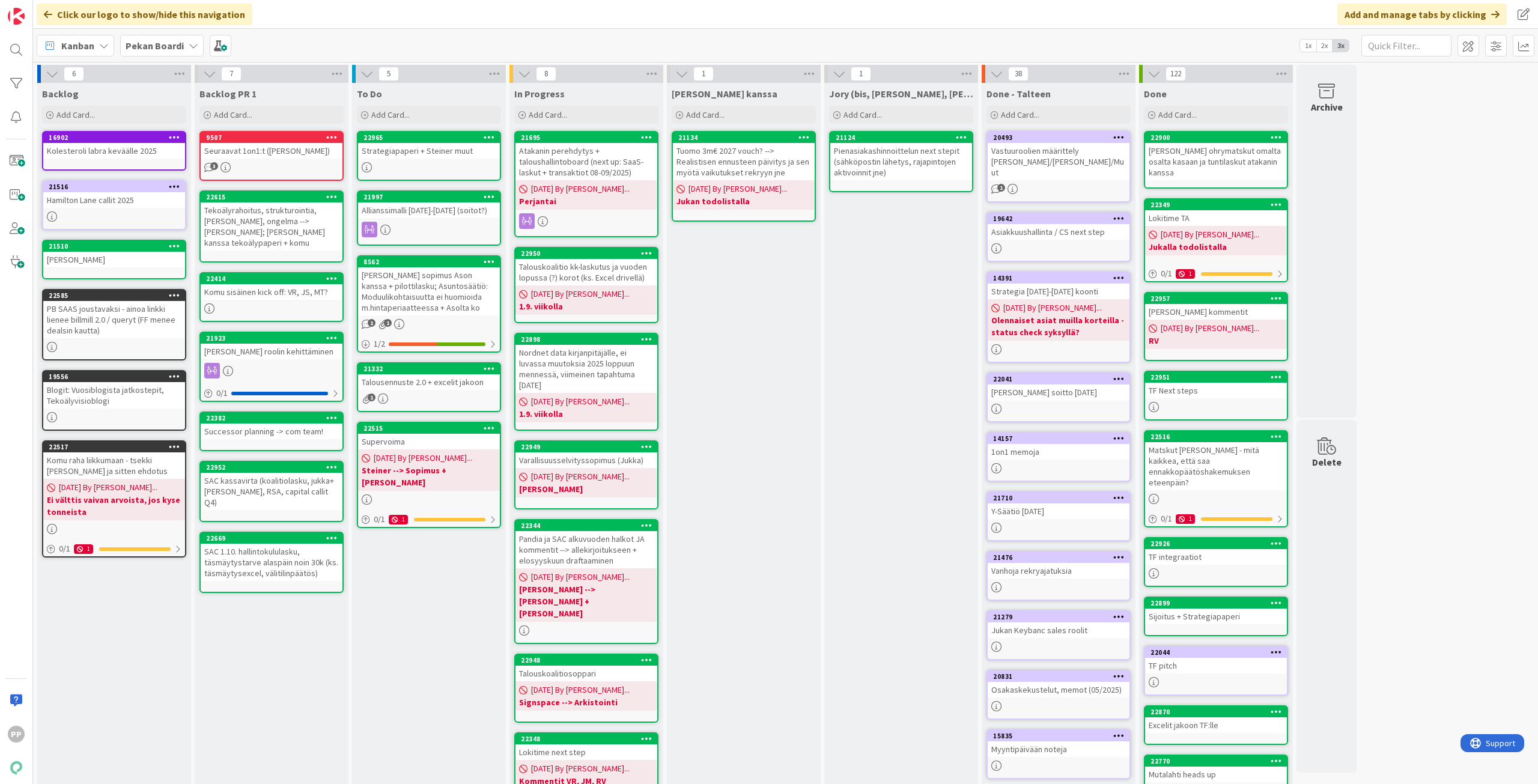
click at [730, 394] on div "[PERSON_NAME] kanssa Add Card... 21134 Tuomo 3m€ 2027 vouch? --> Realistisen en…" at bounding box center [744, 519] width 154 height 873
click at [422, 598] on div "To Do Add Card... 22965 Strategiapaperi + [PERSON_NAME] muut 21997 Allianssimal…" at bounding box center [429, 519] width 154 height 873
click at [422, 436] on div "Supervoima" at bounding box center [429, 441] width 142 height 15
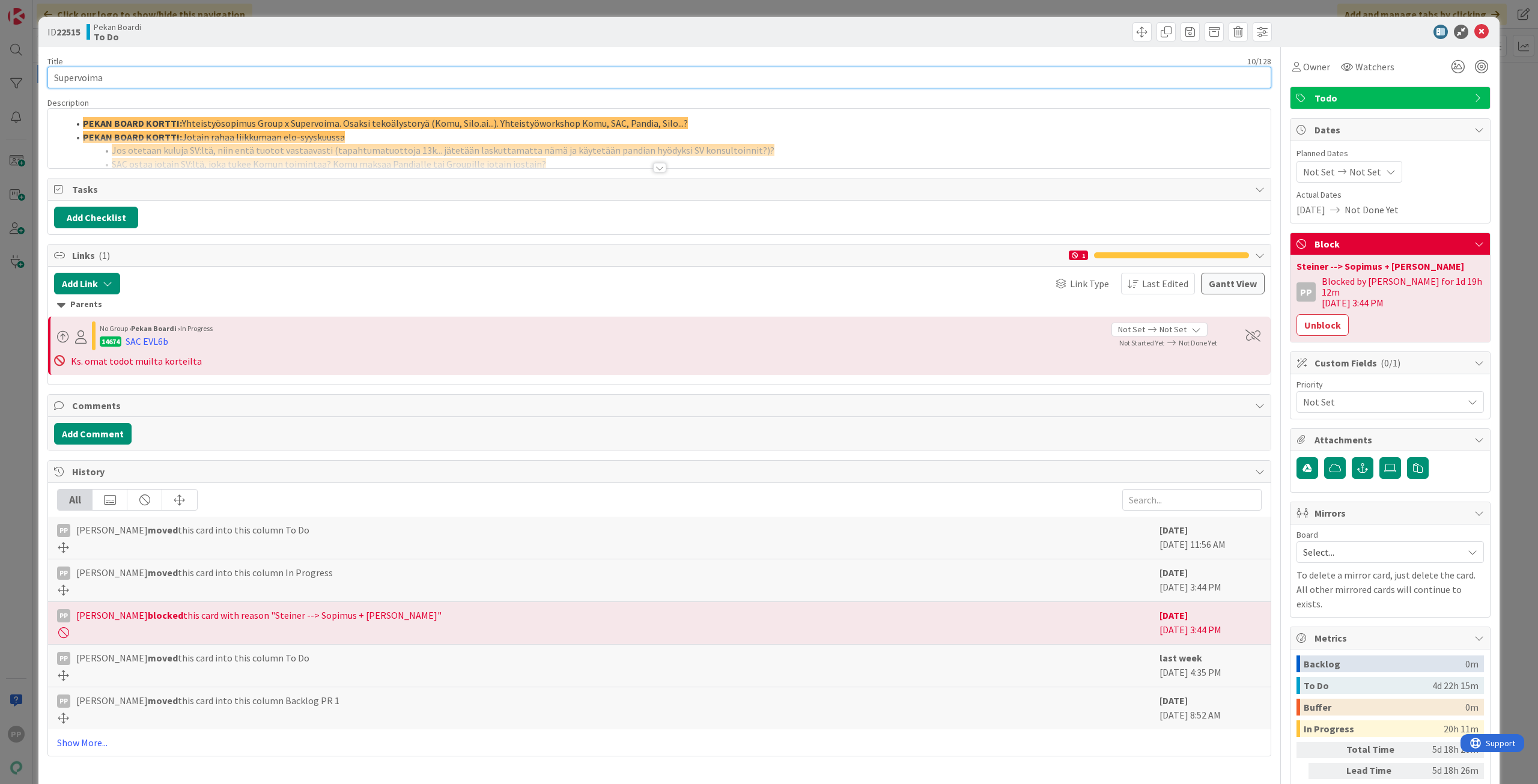
click at [290, 83] on input "Supervoima" at bounding box center [659, 78] width 1224 height 22
type input "Supervoima sopimus maaliin ja allekirjoitukseen"
click at [327, 50] on div "Title 47 / 128 Supervoima sopimus maaliin ja allekirjoitukseen Description PP […" at bounding box center [659, 450] width 1224 height 807
click at [351, 21] on div "ID 22515 Pekan Boardi To Do" at bounding box center [769, 31] width 1461 height 30
click at [322, 126] on div "PP [PERSON_NAME] just joined PEKAN BOARD KORTTI: Yhteistyösopimus Group x Super…" at bounding box center [659, 138] width 1222 height 60
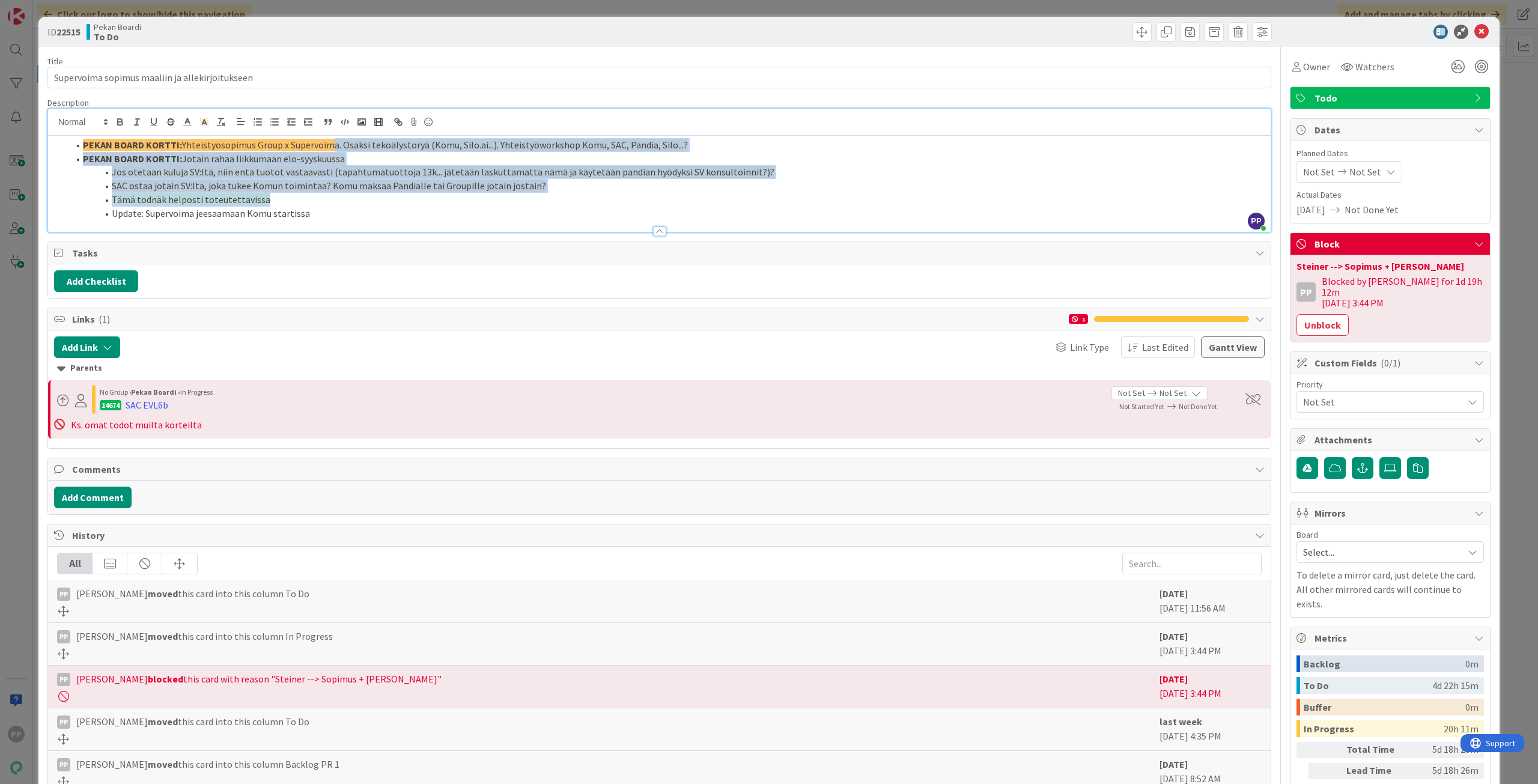
drag, startPoint x: 329, startPoint y: 150, endPoint x: 351, endPoint y: 198, distance: 52.8
click at [351, 198] on ol "PEKAN BOARD KORTTI: Yhteistyösopimus Group x Supervoima. Osaksi tekoälystoryä (…" at bounding box center [659, 179] width 1211 height 81
click at [351, 198] on li "Tämä todnäk helposti toteutettavissa" at bounding box center [666, 199] width 1196 height 14
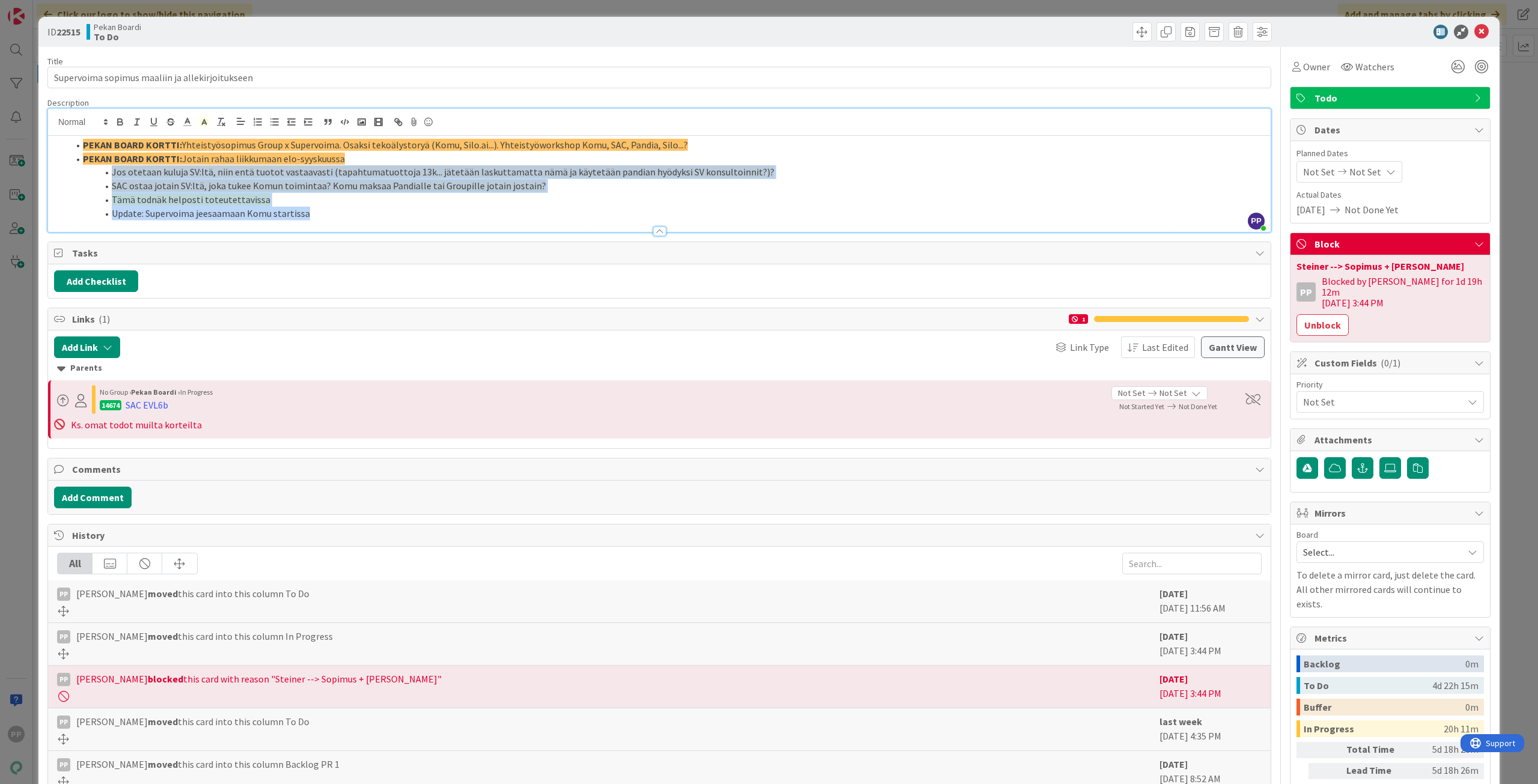
drag, startPoint x: 356, startPoint y: 212, endPoint x: 357, endPoint y: 164, distance: 48.0
click at [357, 164] on ol "PEKAN BOARD KORTTI: Yhteistyösopimus Group x Supervoima. Osaksi tekoälystoryä (…" at bounding box center [659, 179] width 1211 height 81
click at [357, 164] on li "PEKAN BOARD KORTTI: Jotain rahaa liikkumaan elo-syyskuussa" at bounding box center [666, 159] width 1196 height 14
drag, startPoint x: 360, startPoint y: 158, endPoint x: 372, endPoint y: 219, distance: 62.2
click at [372, 219] on ol "PEKAN BOARD KORTTI: Yhteistyösopimus Group x Supervoima. Osaksi tekoälystoryä (…" at bounding box center [659, 179] width 1211 height 81
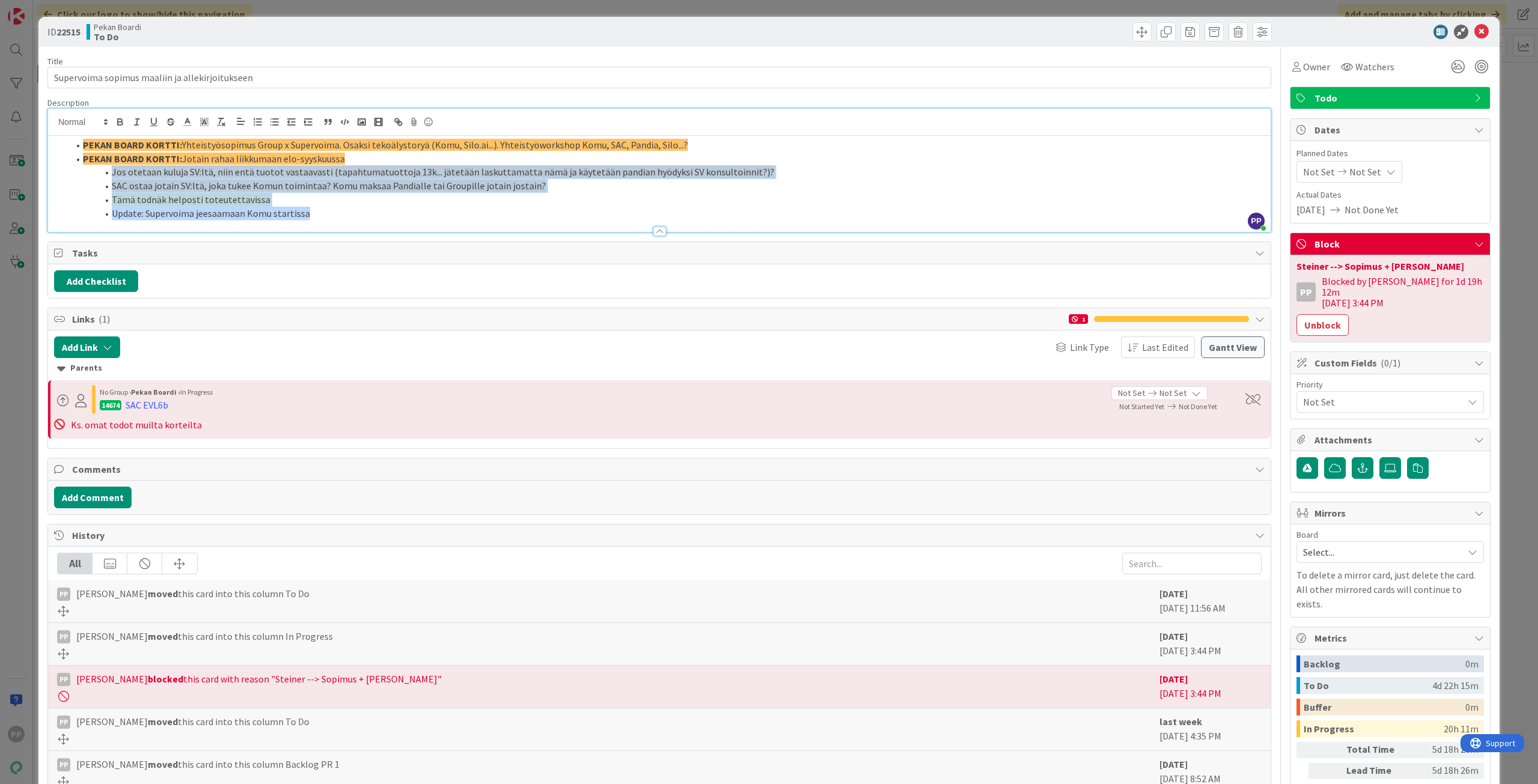
click at [372, 219] on li "Update: Supervoima jeesaamaan Komu startissa" at bounding box center [666, 213] width 1196 height 14
drag, startPoint x: 372, startPoint y: 219, endPoint x: 374, endPoint y: 174, distance: 45.0
click at [374, 174] on ol "PEKAN BOARD KORTTI: Yhteistyösopimus Group x Supervoima. Osaksi tekoälystoryä (…" at bounding box center [659, 179] width 1211 height 81
click at [374, 174] on span "Jos otetaan kuluja SV:ltä, niin entä tuotot vastaavasti (tapahtumatuottoja 13k.…" at bounding box center [443, 172] width 663 height 12
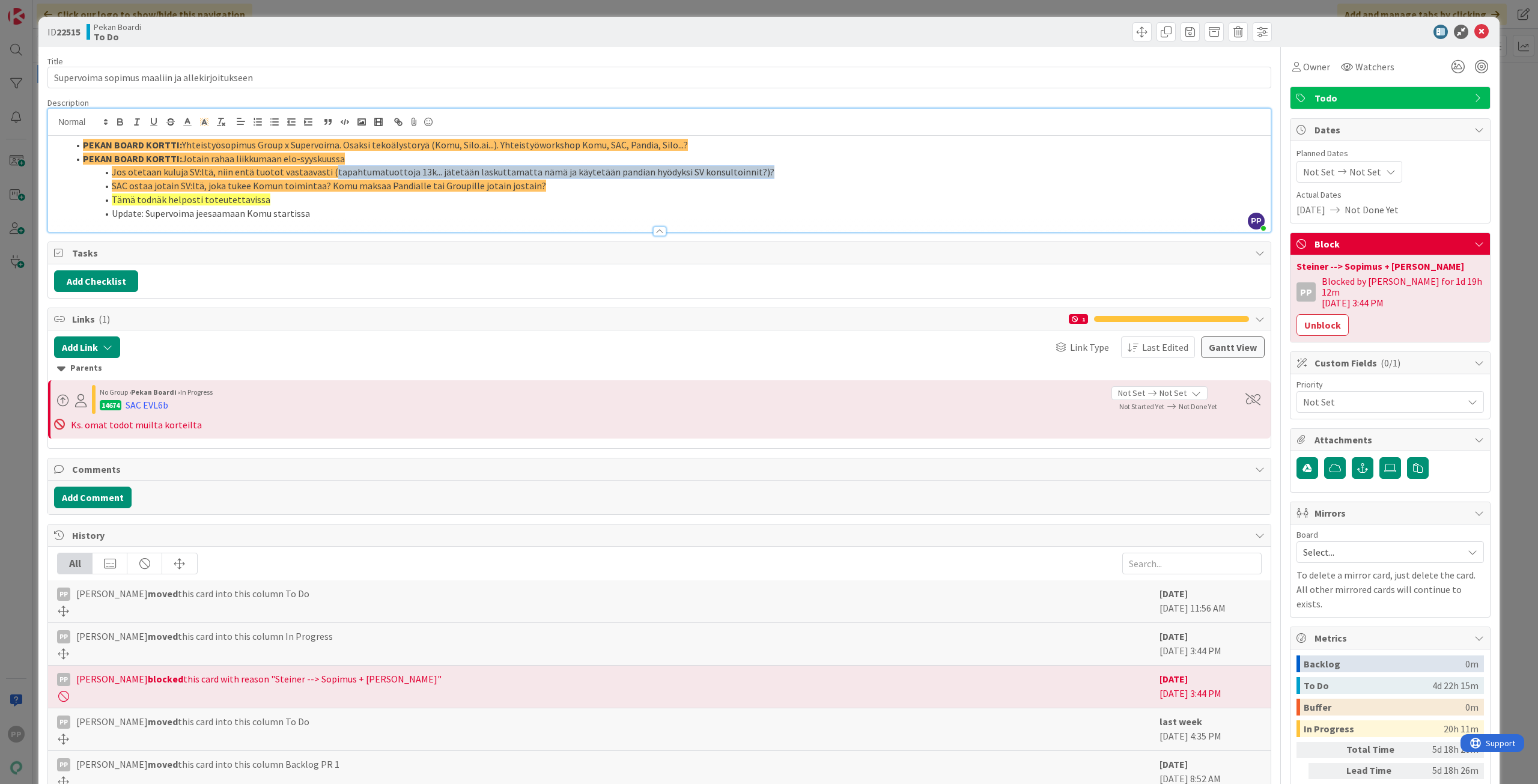
drag, startPoint x: 326, startPoint y: 169, endPoint x: 781, endPoint y: 176, distance: 455.1
click at [781, 176] on li "Jos otetaan kuluja SV:ltä, niin entä tuotot vastaavasti (tapahtumatuottoja 13k.…" at bounding box center [666, 172] width 1196 height 14
drag, startPoint x: 782, startPoint y: 174, endPoint x: 111, endPoint y: 169, distance: 671.0
click at [111, 169] on li "Jos otetaan kuluja SV:ltä, niin entä tuotot vastaavasti (tapahtumatuottoja 13k.…" at bounding box center [666, 172] width 1196 height 14
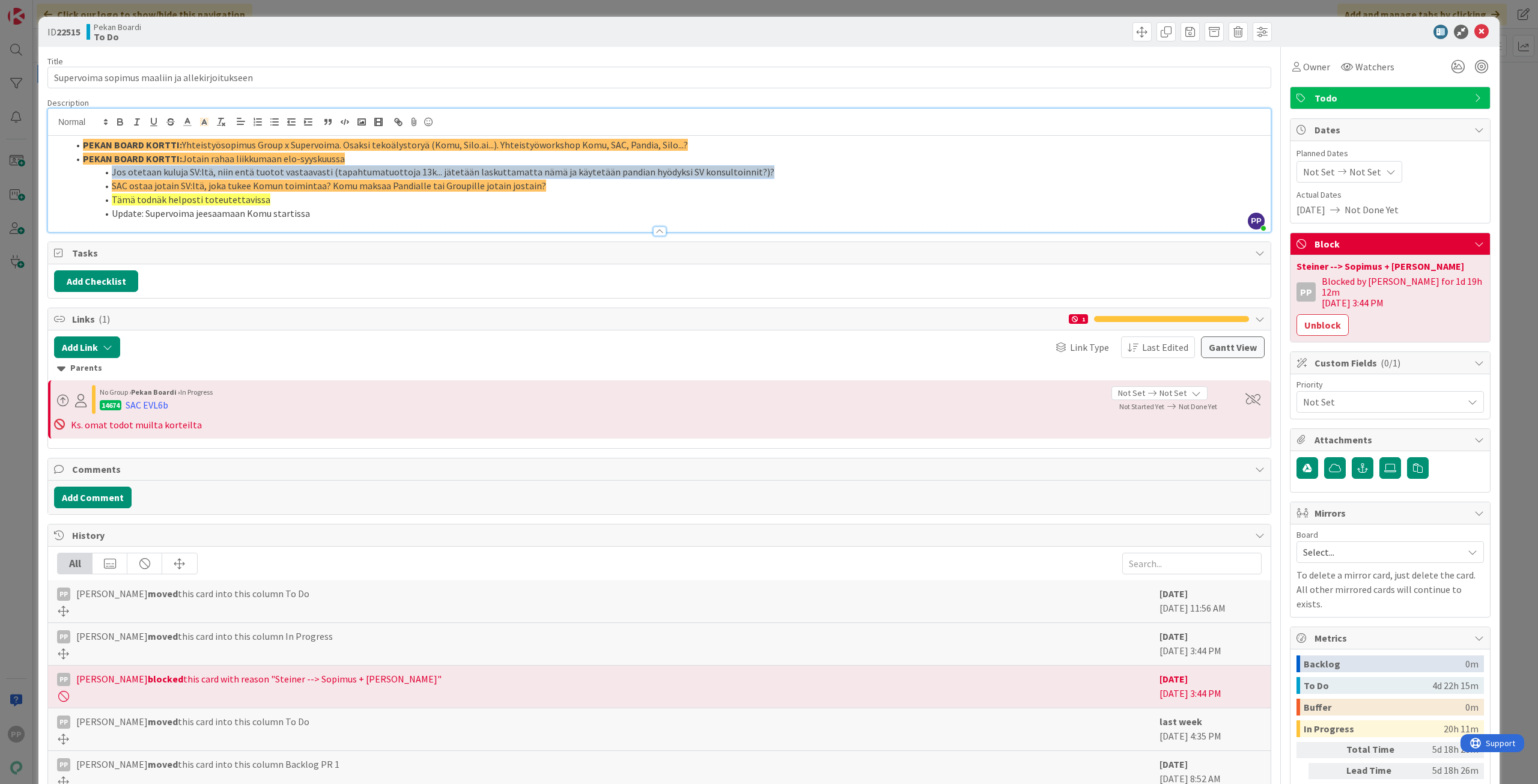
click at [111, 169] on li "Jos otetaan kuluja SV:ltä, niin entä tuotot vastaavasti (tapahtumatuottoja 13k.…" at bounding box center [666, 172] width 1196 height 14
drag, startPoint x: 110, startPoint y: 172, endPoint x: 605, endPoint y: 188, distance: 495.3
click at [605, 188] on ol "PEKAN BOARD KORTTI: Yhteistyösopimus Group x Supervoima. Osaksi tekoälystoryä (…" at bounding box center [659, 179] width 1211 height 81
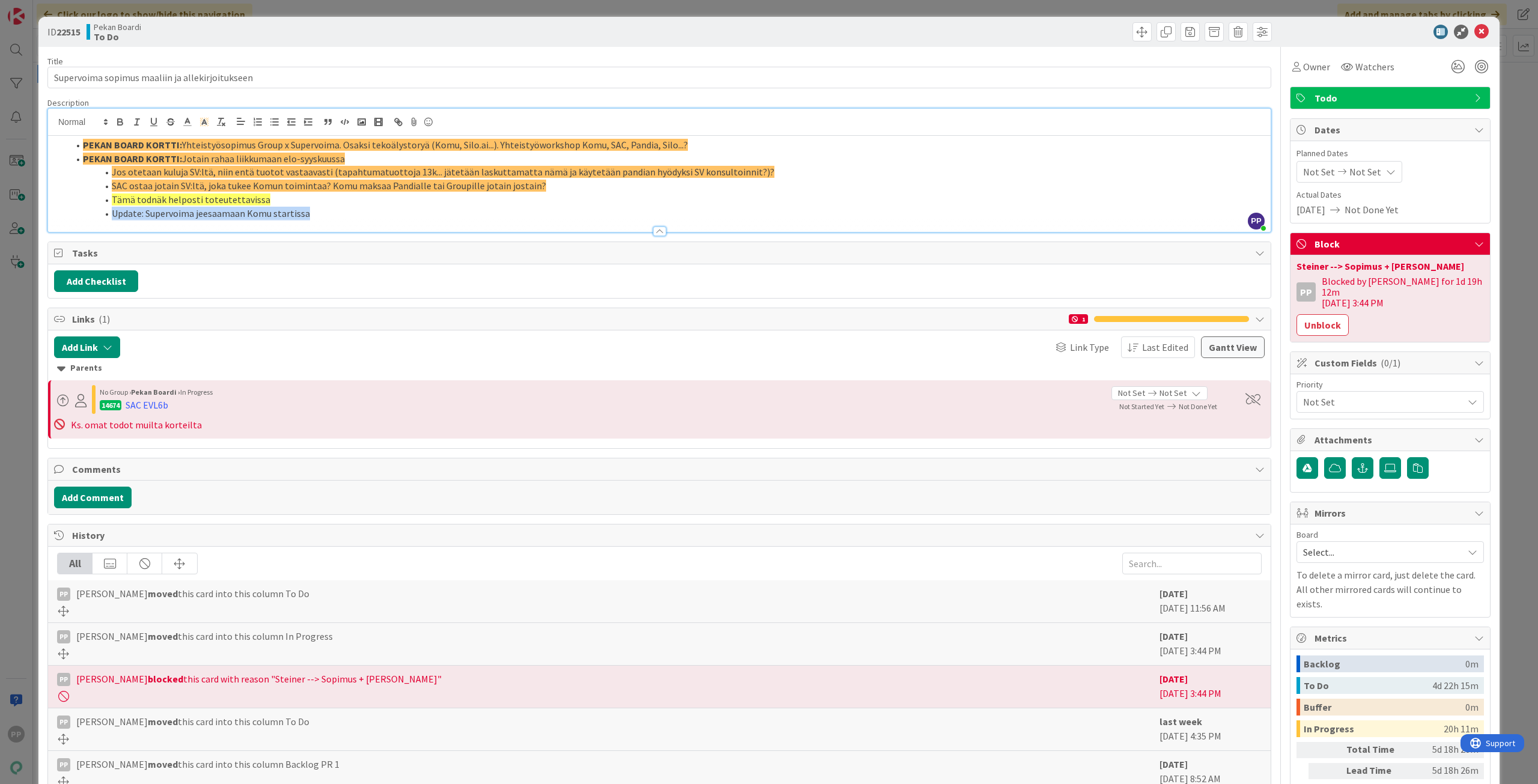
drag, startPoint x: 605, startPoint y: 195, endPoint x: 606, endPoint y: 220, distance: 25.0
click at [606, 220] on div "Description PP [PERSON_NAME] just joined PEKAN BOARD KORTTI: Yhteistyösopimus G…" at bounding box center [659, 165] width 1224 height 135
click at [606, 220] on div at bounding box center [659, 225] width 1222 height 12
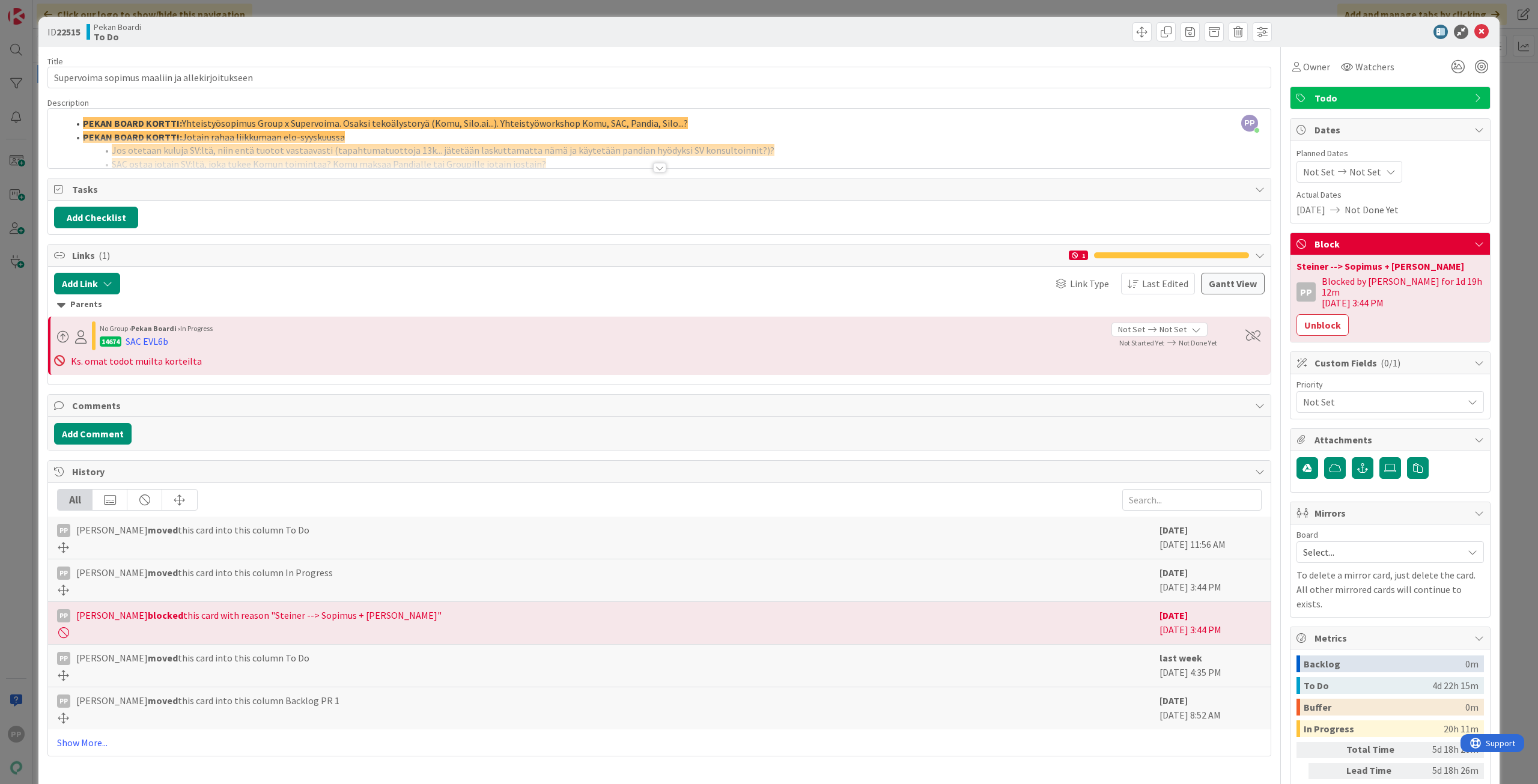
click at [563, 165] on div at bounding box center [659, 153] width 1222 height 31
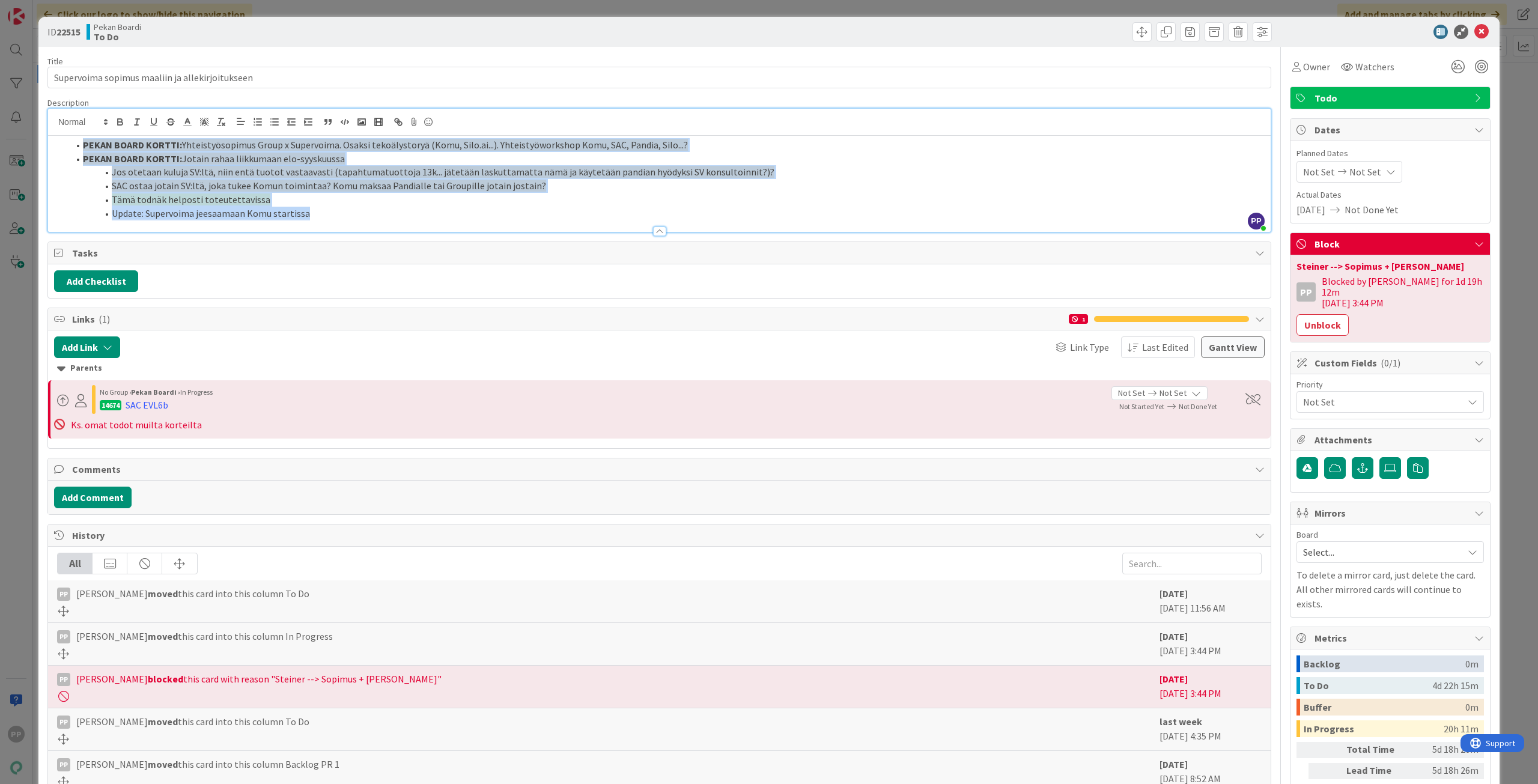
drag, startPoint x: 541, startPoint y: 212, endPoint x: 52, endPoint y: 131, distance: 495.7
click at [52, 131] on div "PP [PERSON_NAME] just joined PEKAN BOARD KORTTI: Yhteistyösopimus Group x Super…" at bounding box center [659, 169] width 1222 height 123
click at [270, 190] on span "SAC ostaa jotain SV:ltä, joka tukee Komun toimintaa? Komu maksaa Pandialle tai …" at bounding box center [329, 185] width 434 height 12
drag, startPoint x: 327, startPoint y: 214, endPoint x: -12, endPoint y: 148, distance: 345.4
click at [0, 148] on html "PP Click our logo to show/hide this navigation Add and manage tabs by clicking …" at bounding box center [769, 392] width 1538 height 784
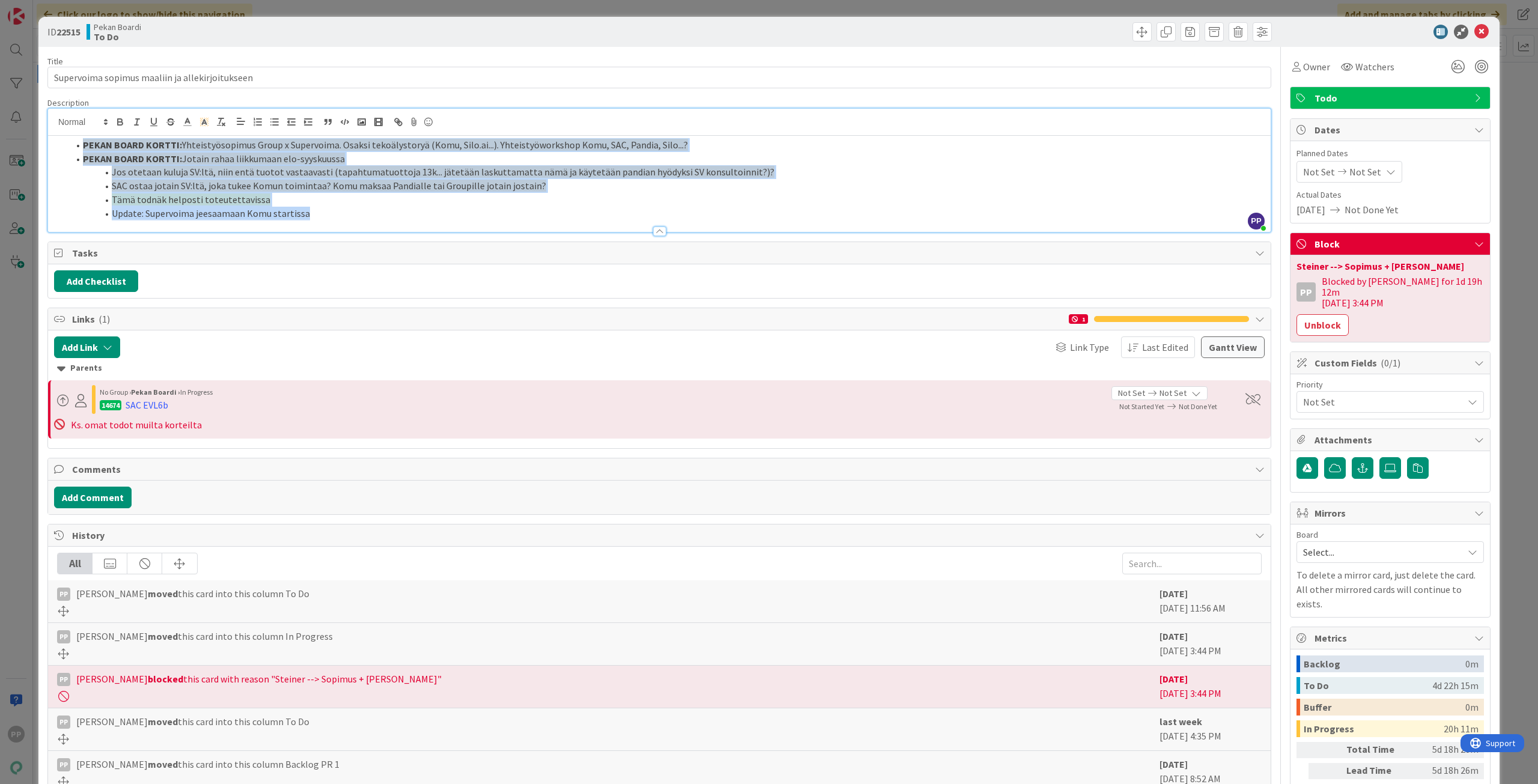
click at [161, 173] on span "Jos otetaan kuluja SV:ltä, niin entä tuotot vastaavasti (tapahtumatuottoja 13k.…" at bounding box center [443, 172] width 663 height 12
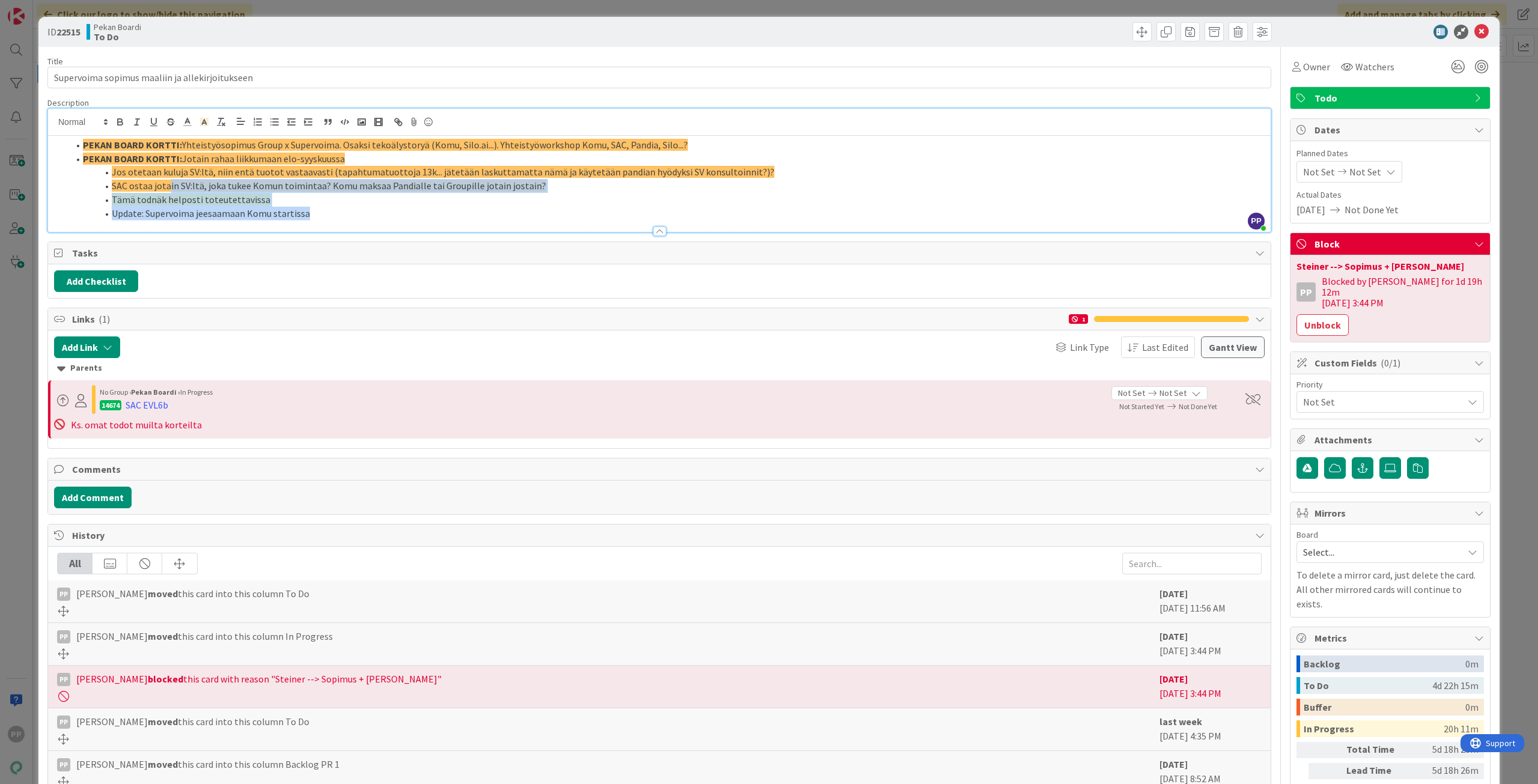
drag, startPoint x: 168, startPoint y: 184, endPoint x: 386, endPoint y: 207, distance: 219.2
click at [386, 207] on ol "PEKAN BOARD KORTTI: Yhteistyösopimus Group x Supervoima. Osaksi tekoälystoryä (…" at bounding box center [659, 179] width 1211 height 81
click at [384, 215] on li "Update: Supervoima jeesaamaan Komu startissa" at bounding box center [666, 213] width 1196 height 14
click at [381, 218] on li "Update: Supervoima jeesaamaan Komu startissa" at bounding box center [666, 213] width 1196 height 14
click at [312, 97] on div "Description" at bounding box center [659, 103] width 1224 height 11
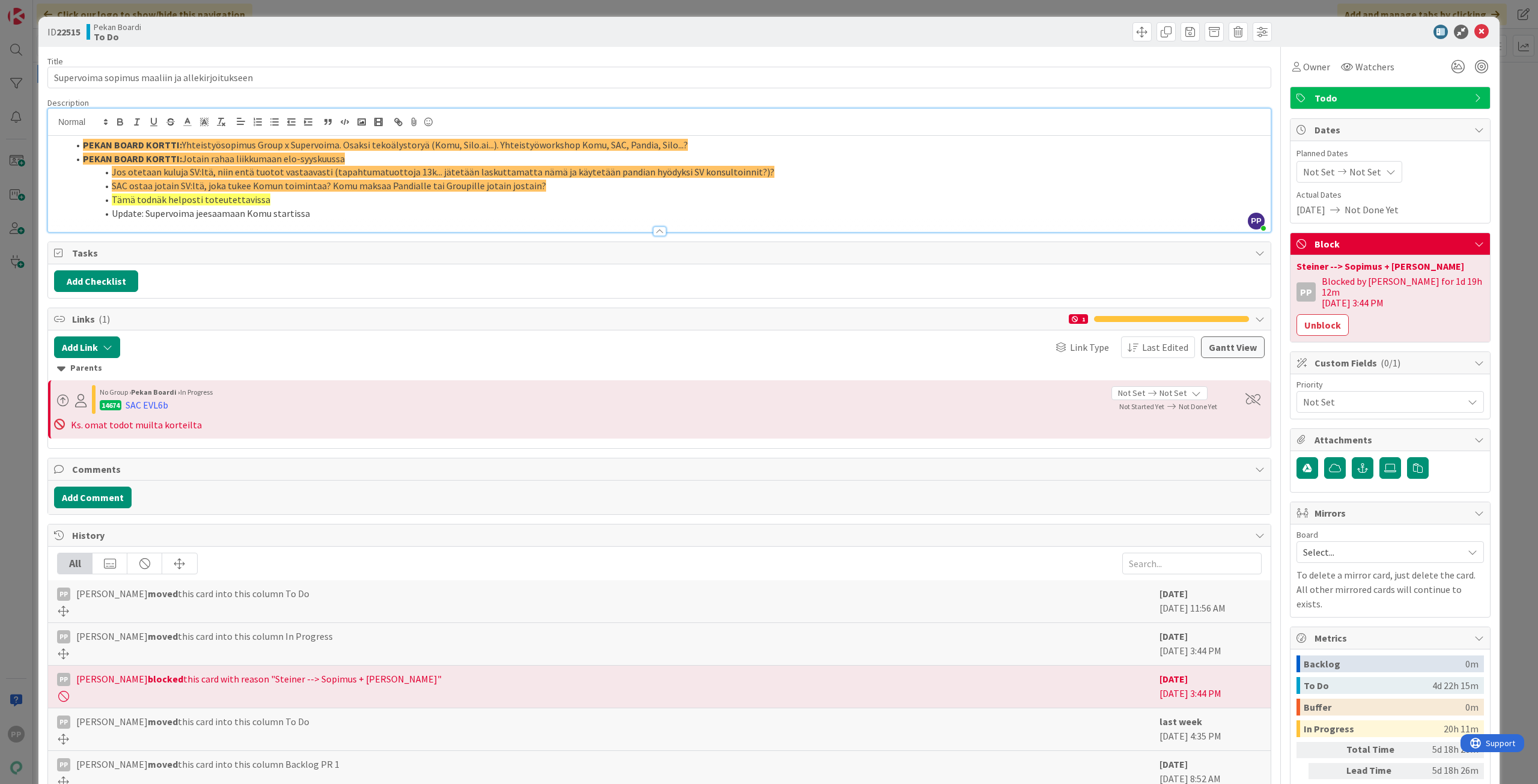
click at [307, 57] on div "Title 47 / 128" at bounding box center [659, 61] width 1224 height 11
click at [304, 9] on div "ID 22515 Pekan Boardi To Do Title 47 / 128 Supervoima sopimus maaliin ja alleki…" at bounding box center [769, 392] width 1538 height 784
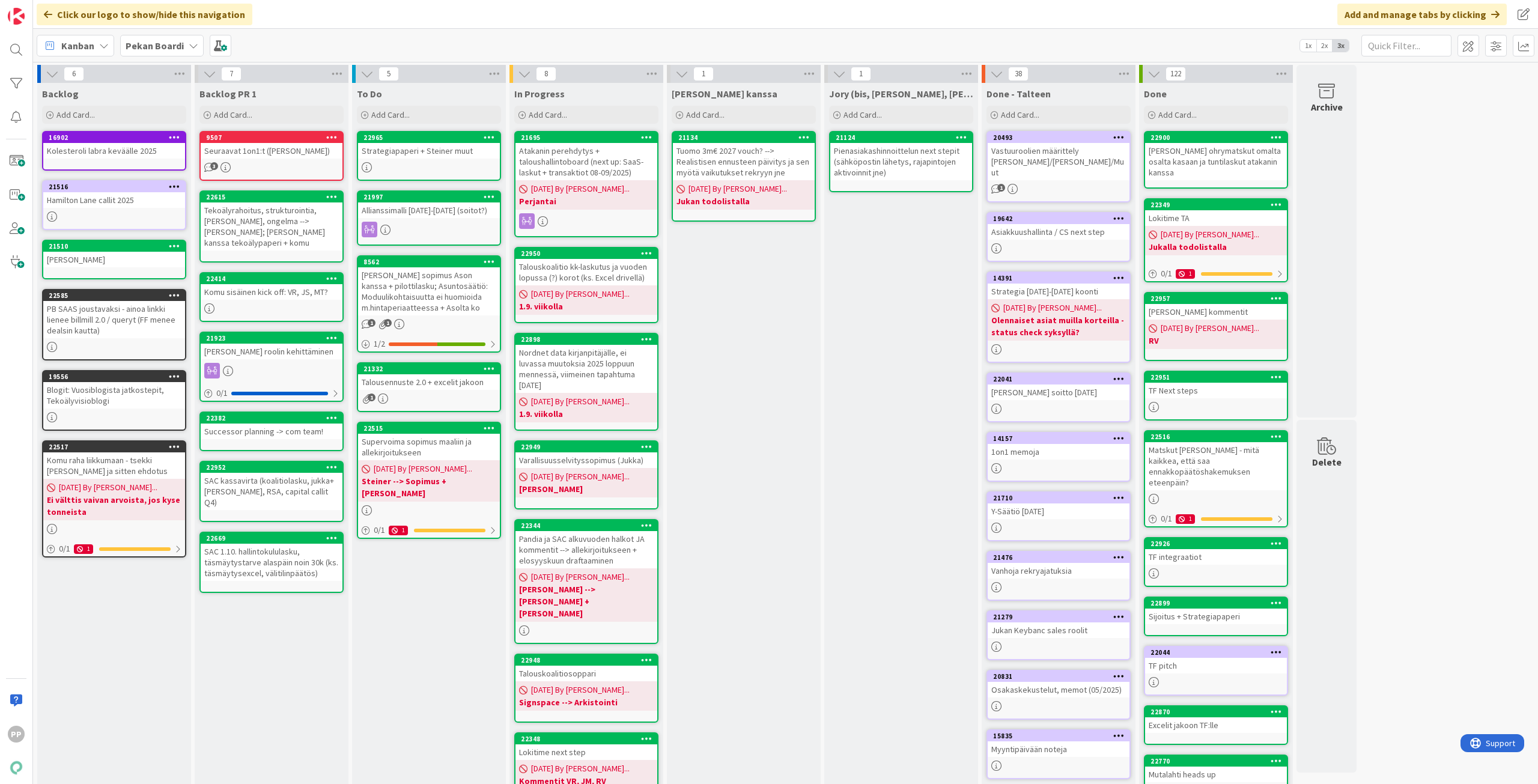
click at [447, 450] on div "Supervoima sopimus maaliin ja allekirjoitukseen" at bounding box center [429, 447] width 142 height 26
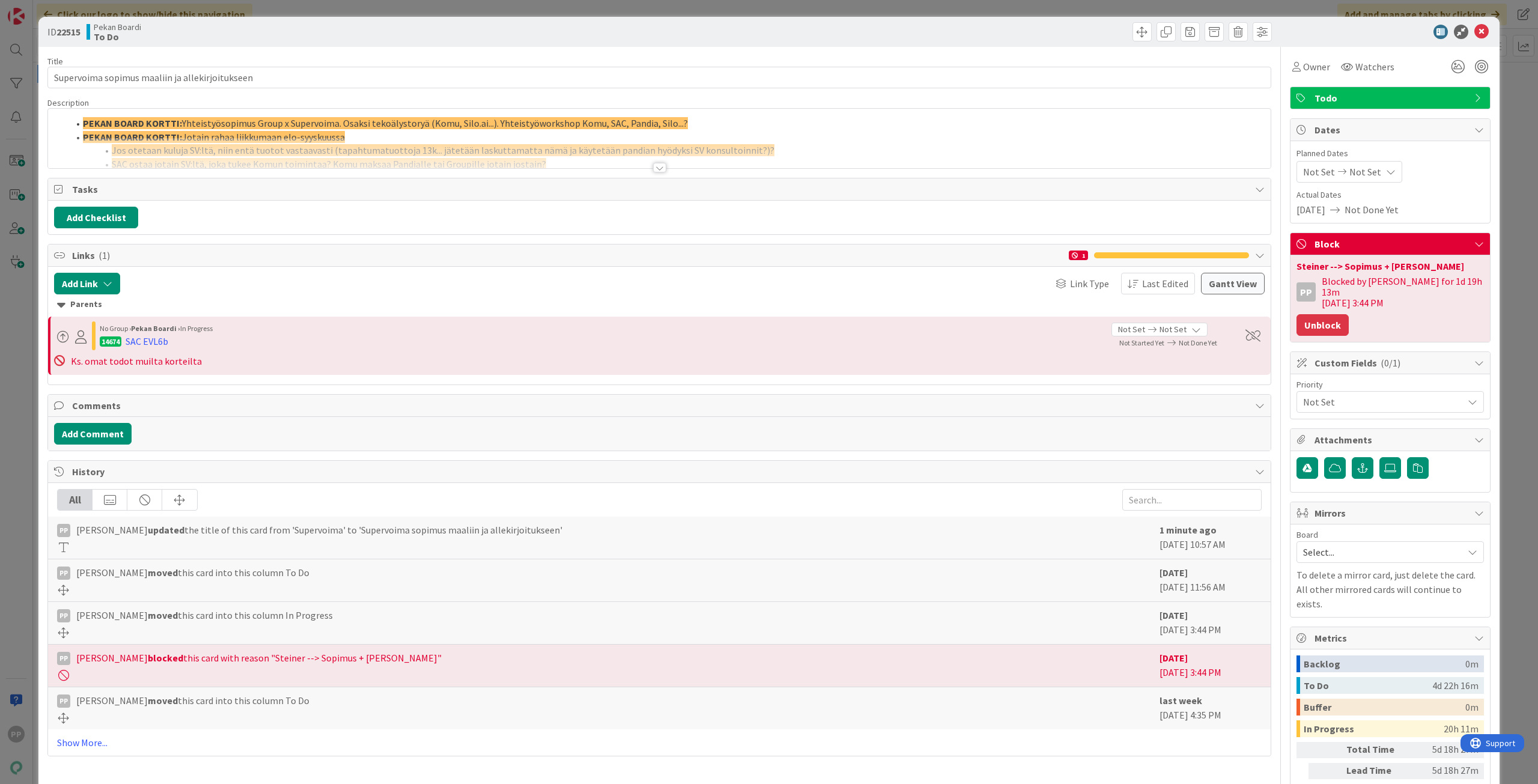
click at [1319, 314] on button "Unblock" at bounding box center [1323, 325] width 52 height 22
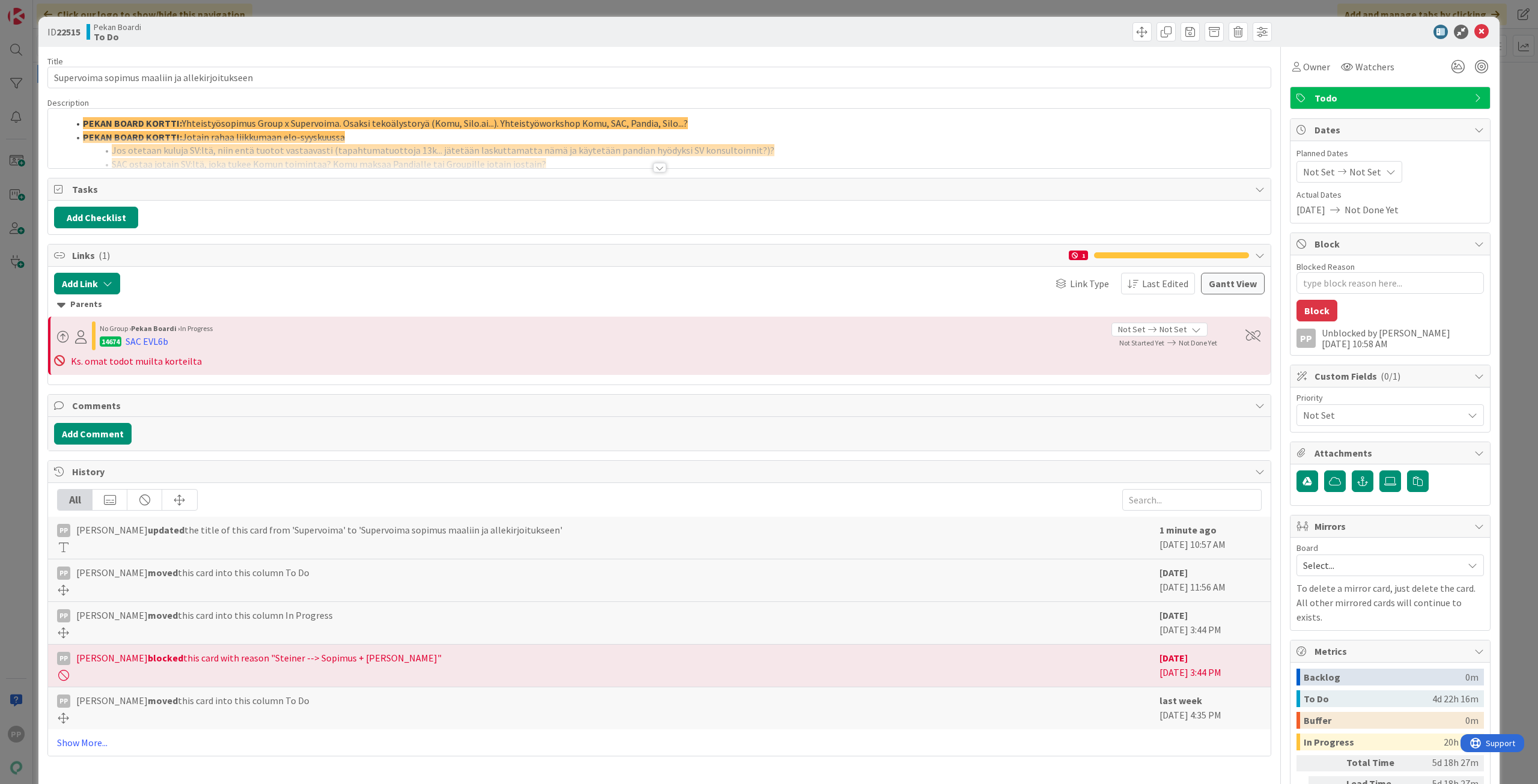
click at [1501, 370] on div "ID 22515 Pekan Boardi To Do Title 47 / 128 Supervoima sopimus maaliin ja alleki…" at bounding box center [769, 392] width 1538 height 784
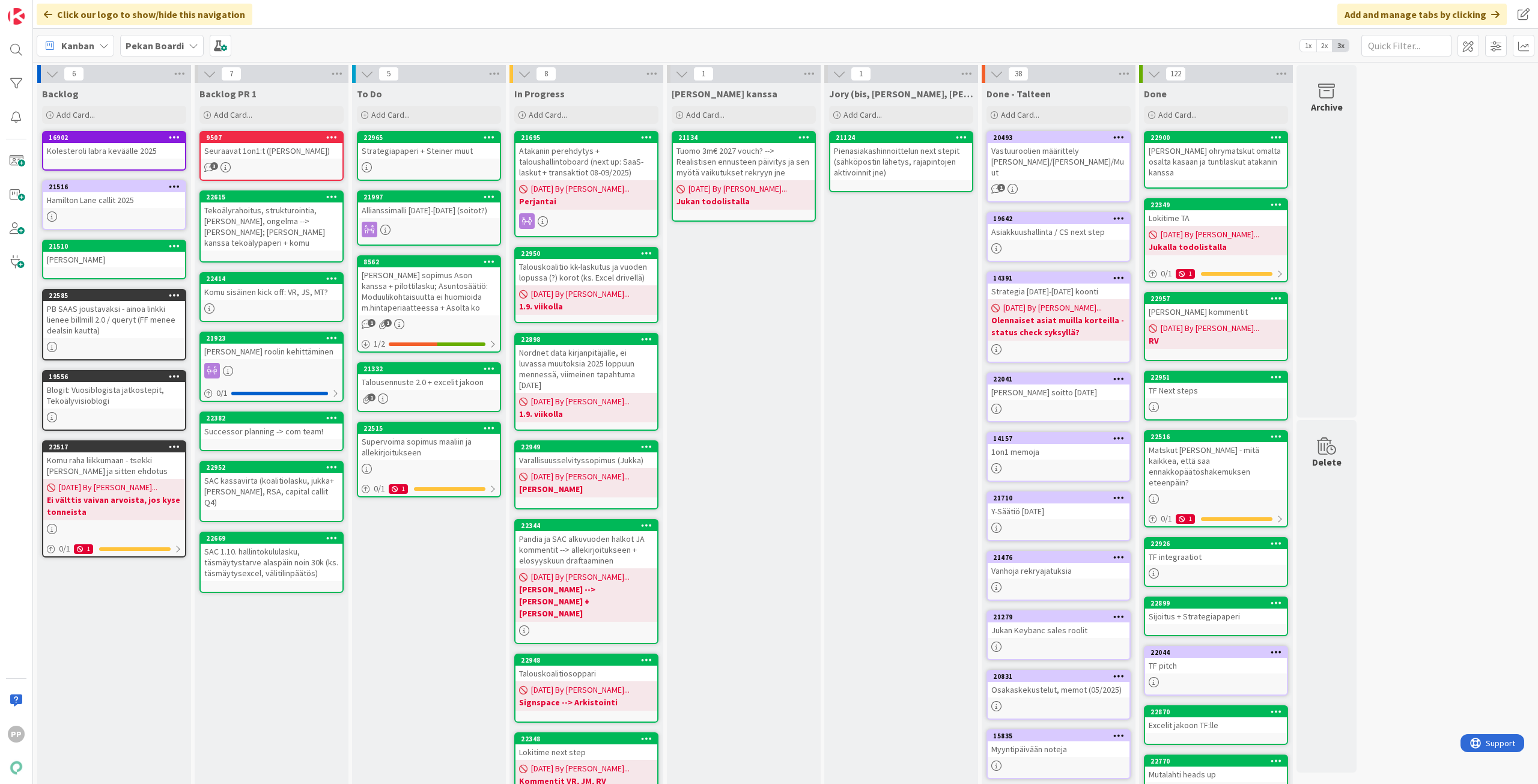
click at [751, 514] on div "[PERSON_NAME] kanssa Add Card... 21134 Tuomo 3m€ 2027 vouch? --> Realistisen en…" at bounding box center [744, 519] width 154 height 873
click at [406, 565] on div "To Do Add Card... 22965 Strategiapaperi + [PERSON_NAME] muut 21997 Allianssimal…" at bounding box center [429, 519] width 154 height 873
click at [453, 564] on div "To Do Add Card... 22965 Strategiapaperi + [PERSON_NAME] muut 21997 Allianssimal…" at bounding box center [429, 519] width 154 height 873
click at [474, 596] on div "To Do Add Card... 22965 Strategiapaperi + [PERSON_NAME] muut 21997 Allianssimal…" at bounding box center [429, 519] width 154 height 873
click at [427, 577] on div "To Do Add Card... 22965 Strategiapaperi + [PERSON_NAME] muut 21997 Allianssimal…" at bounding box center [429, 519] width 154 height 873
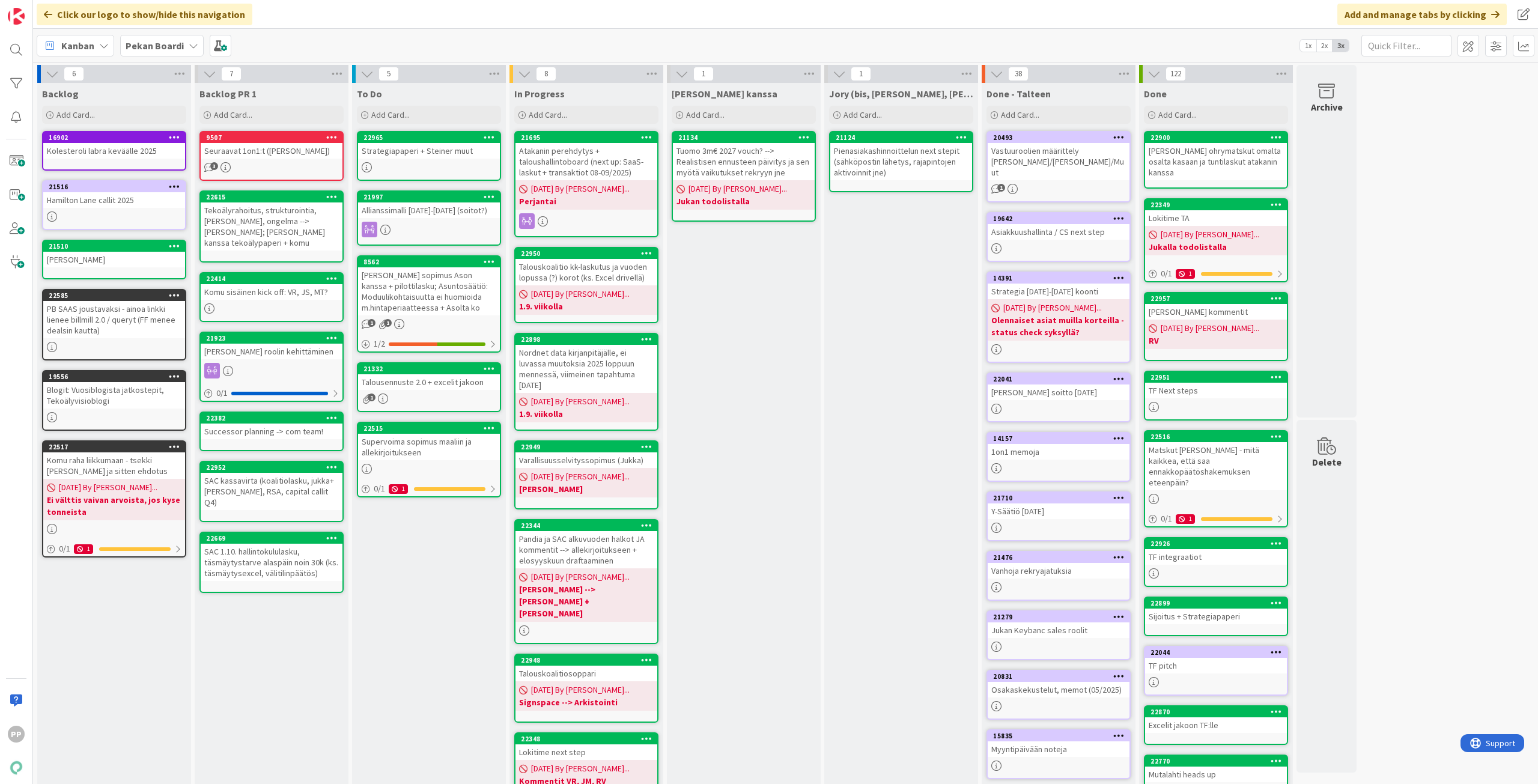
click at [446, 453] on div "Supervoima sopimus maaliin ja allekirjoitukseen" at bounding box center [429, 447] width 142 height 26
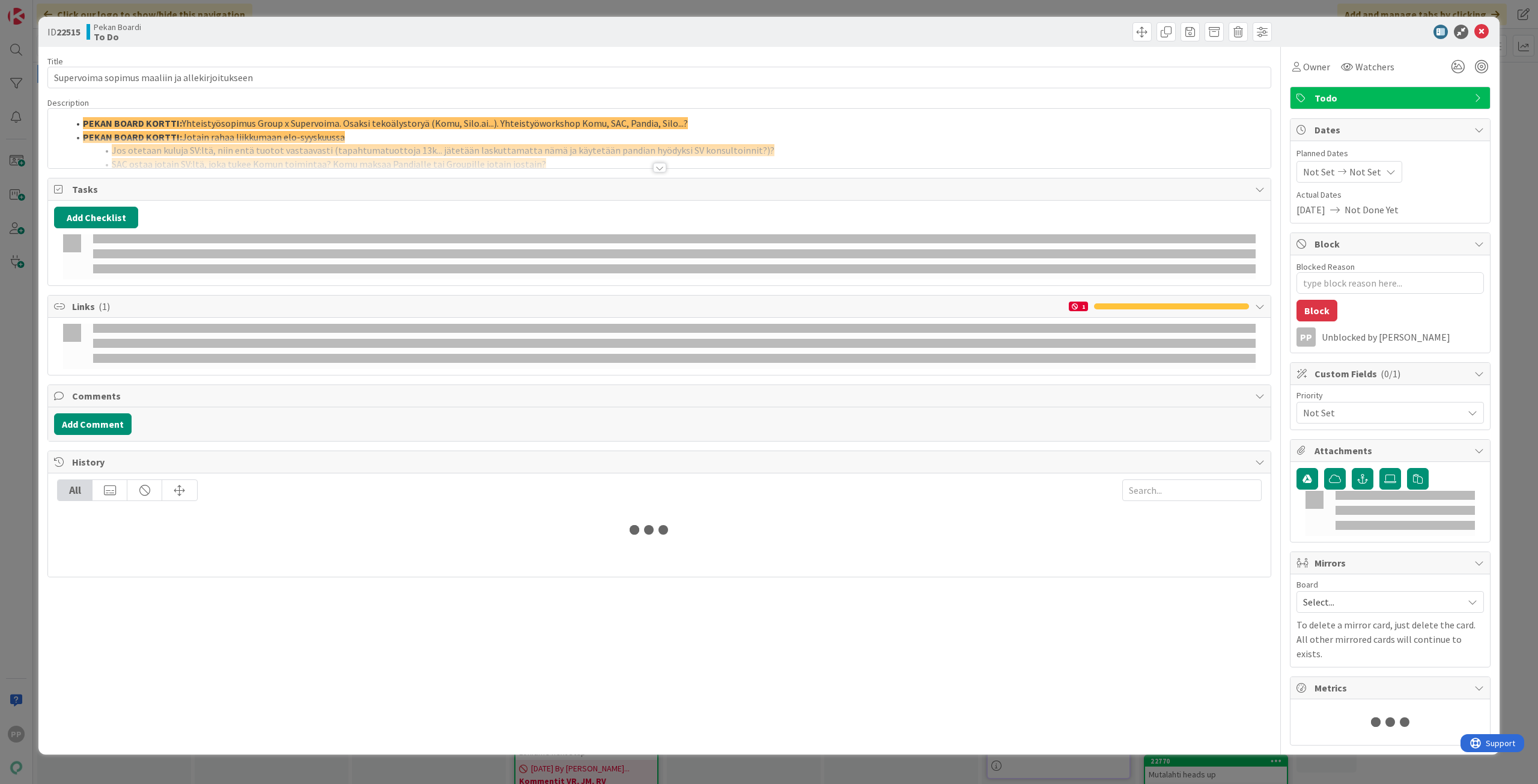
type textarea "x"
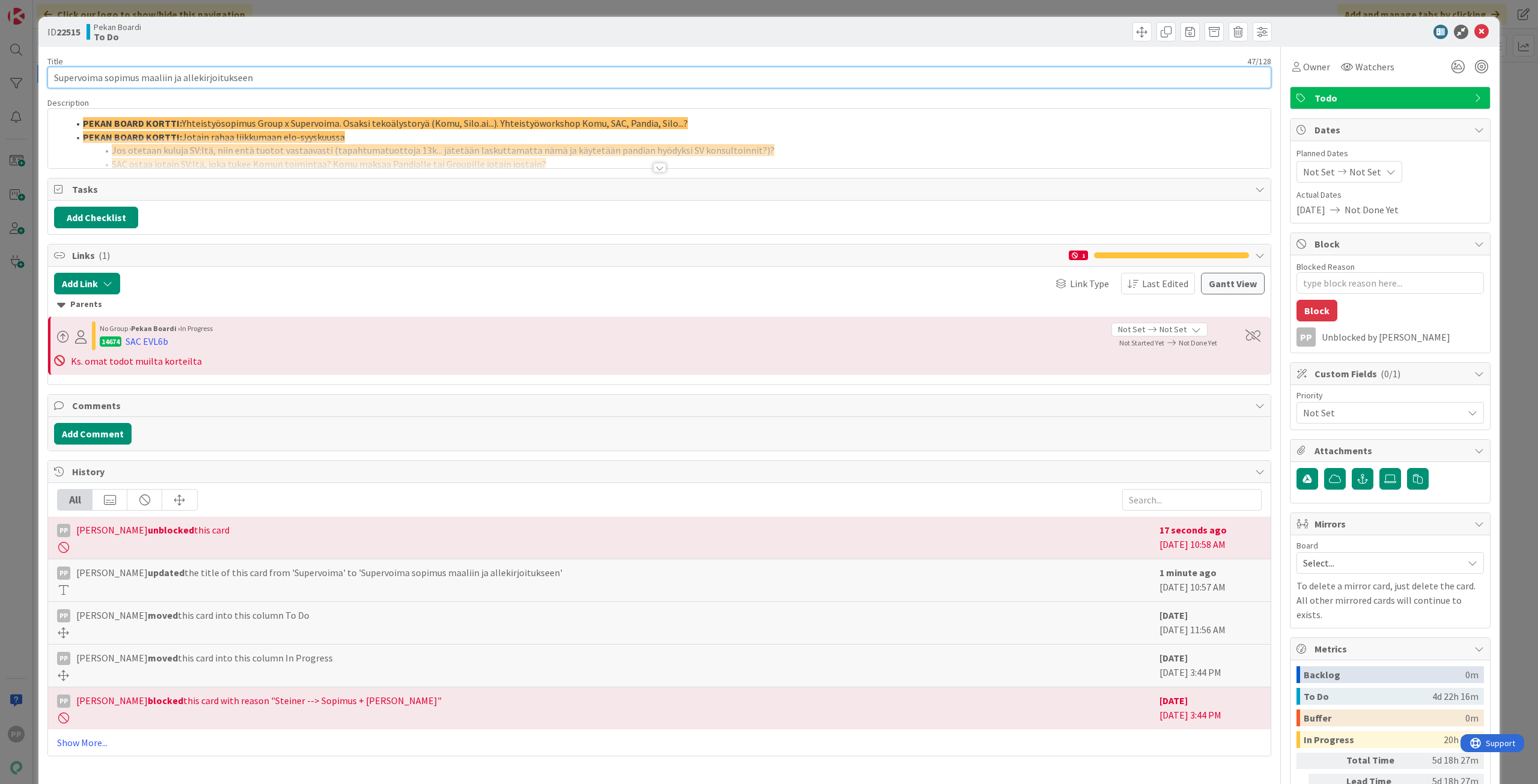
click at [310, 84] on input "Supervoima sopimus maaliin ja allekirjoitukseen" at bounding box center [659, 78] width 1224 height 22
type input "Supervoima sopimus maaliin ja allekirjoitukseen, tsekkaa vielä [PERSON_NAME] ja"
type textarea "x"
type input "Supervoima sopimus maaliin ja allekirjoitukseen, tsekkaa vielä [PERSON_NAME] ja"
type textarea "x"
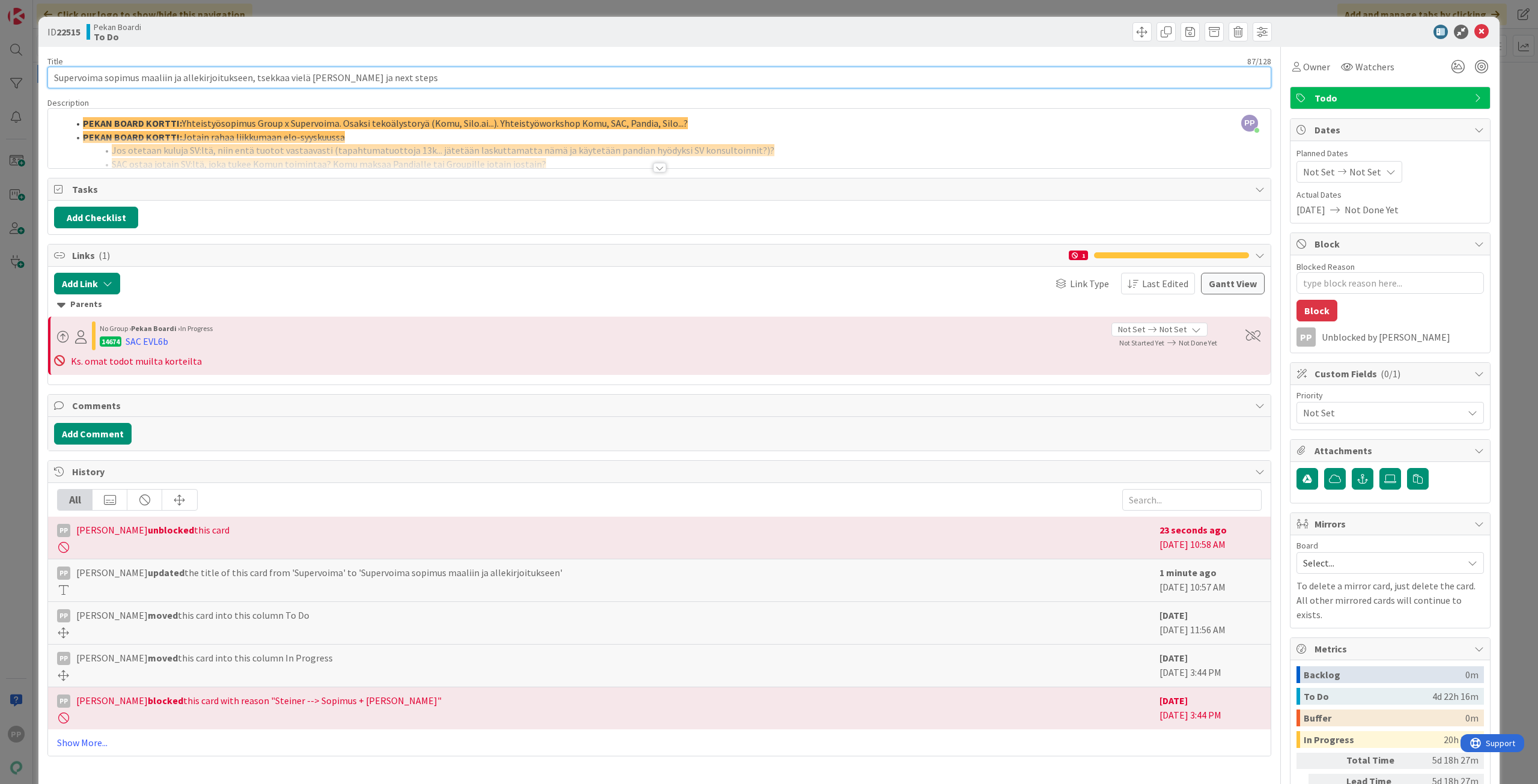
type input "Supervoima sopimus maaliin ja allekirjoitukseen, tsekkaa vielä [PERSON_NAME] ja…"
click at [495, 65] on div "Title 88 / 128" at bounding box center [659, 61] width 1224 height 11
click at [509, 14] on div "ID 22515 Pekan Boardi To Do Title 88 / 128 Supervoima sopimus maaliin ja alleki…" at bounding box center [769, 392] width 1538 height 784
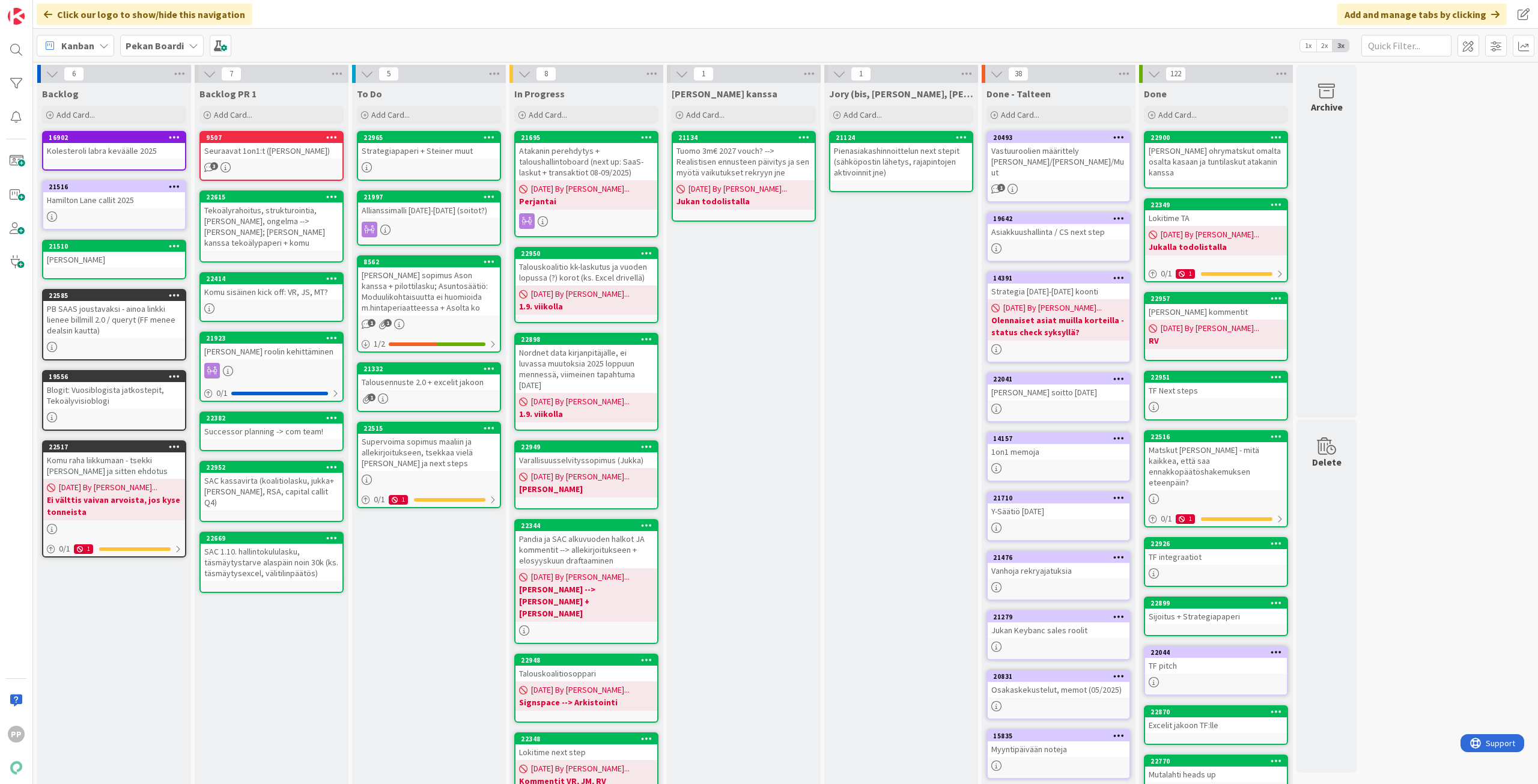
click at [478, 463] on div "Supervoima sopimus maaliin ja allekirjoitukseen, tsekkaa vielä [PERSON_NAME] ja…" at bounding box center [429, 452] width 142 height 37
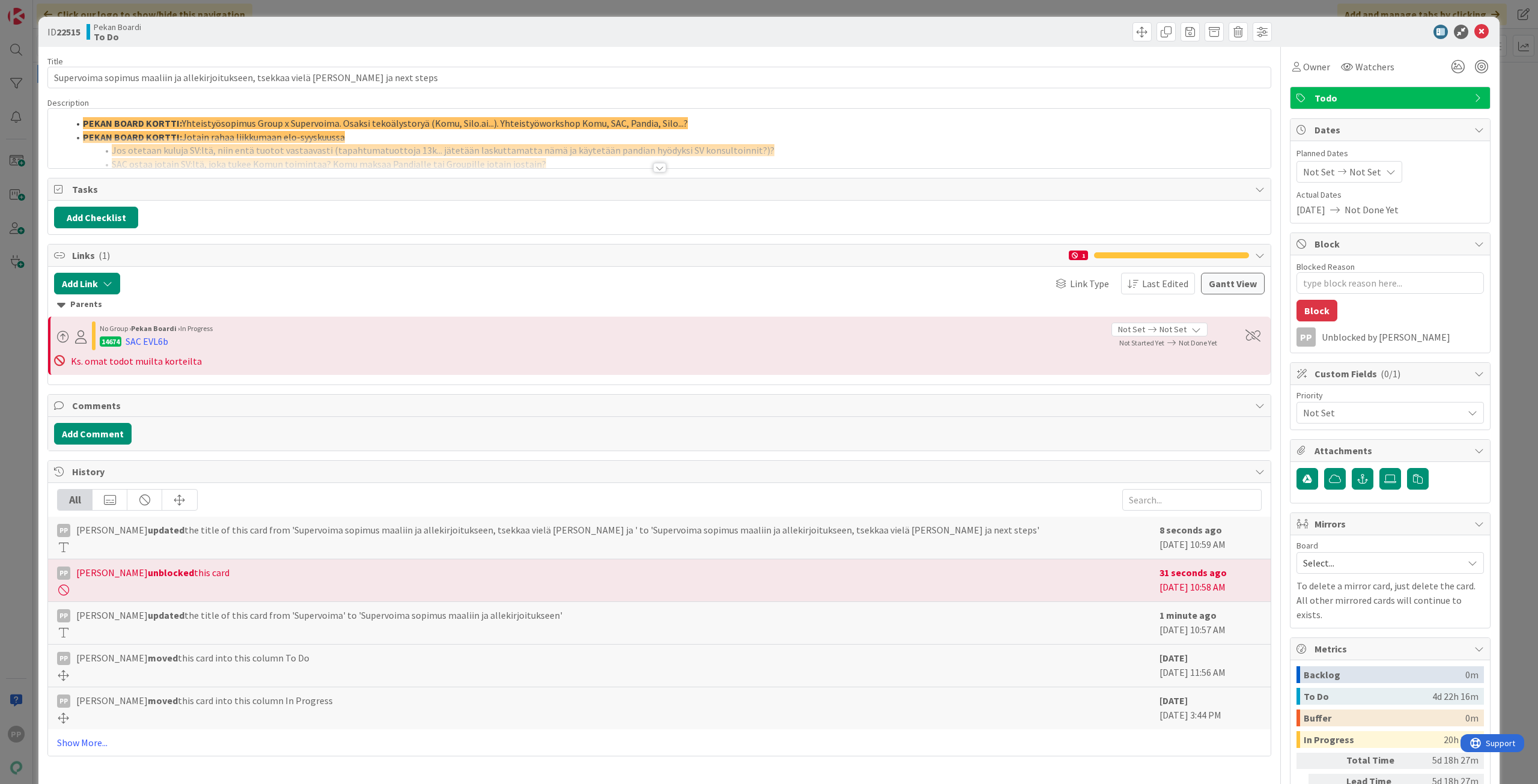
type textarea "x"
click at [20, 374] on div "ID 22515 Pekan Boardi To Do Title 88 / 128 Supervoima sopimus maaliin ja alleki…" at bounding box center [769, 392] width 1538 height 784
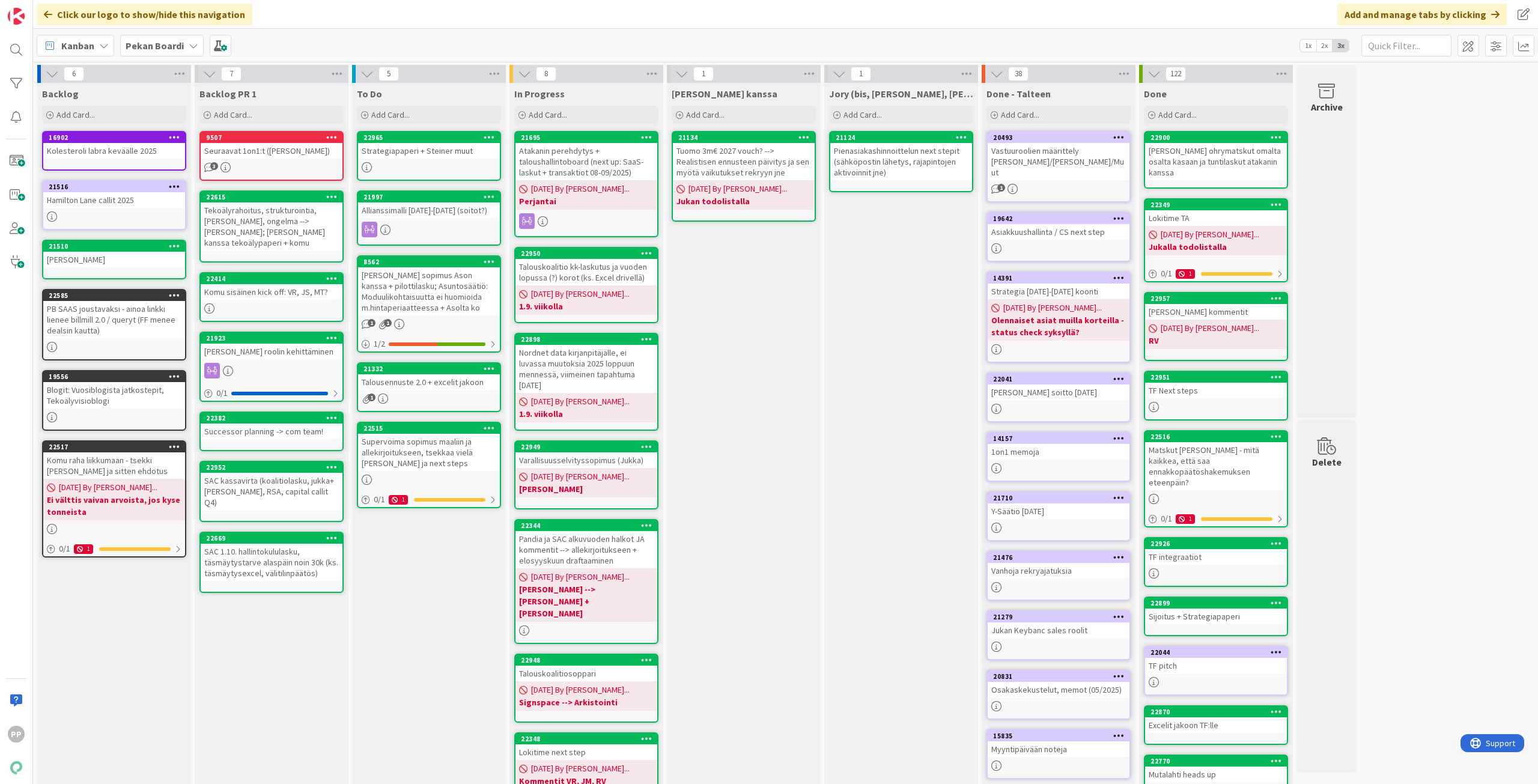
click at [423, 637] on div "To Do Add Card... 22965 Strategiapaperi + [PERSON_NAME] muut 21997 Allianssimal…" at bounding box center [429, 519] width 154 height 873
click at [427, 582] on div "To Do Add Card... 22965 Strategiapaperi + [PERSON_NAME] muut 21997 Allianssimal…" at bounding box center [429, 519] width 154 height 873
click at [433, 41] on div "Kanban Pekan Boardi 1x 2x 3x" at bounding box center [785, 45] width 1505 height 33
click at [453, 657] on div "To Do Add Card... 22965 Strategiapaperi + [PERSON_NAME] muut 21997 Allianssimal…" at bounding box center [429, 519] width 154 height 873
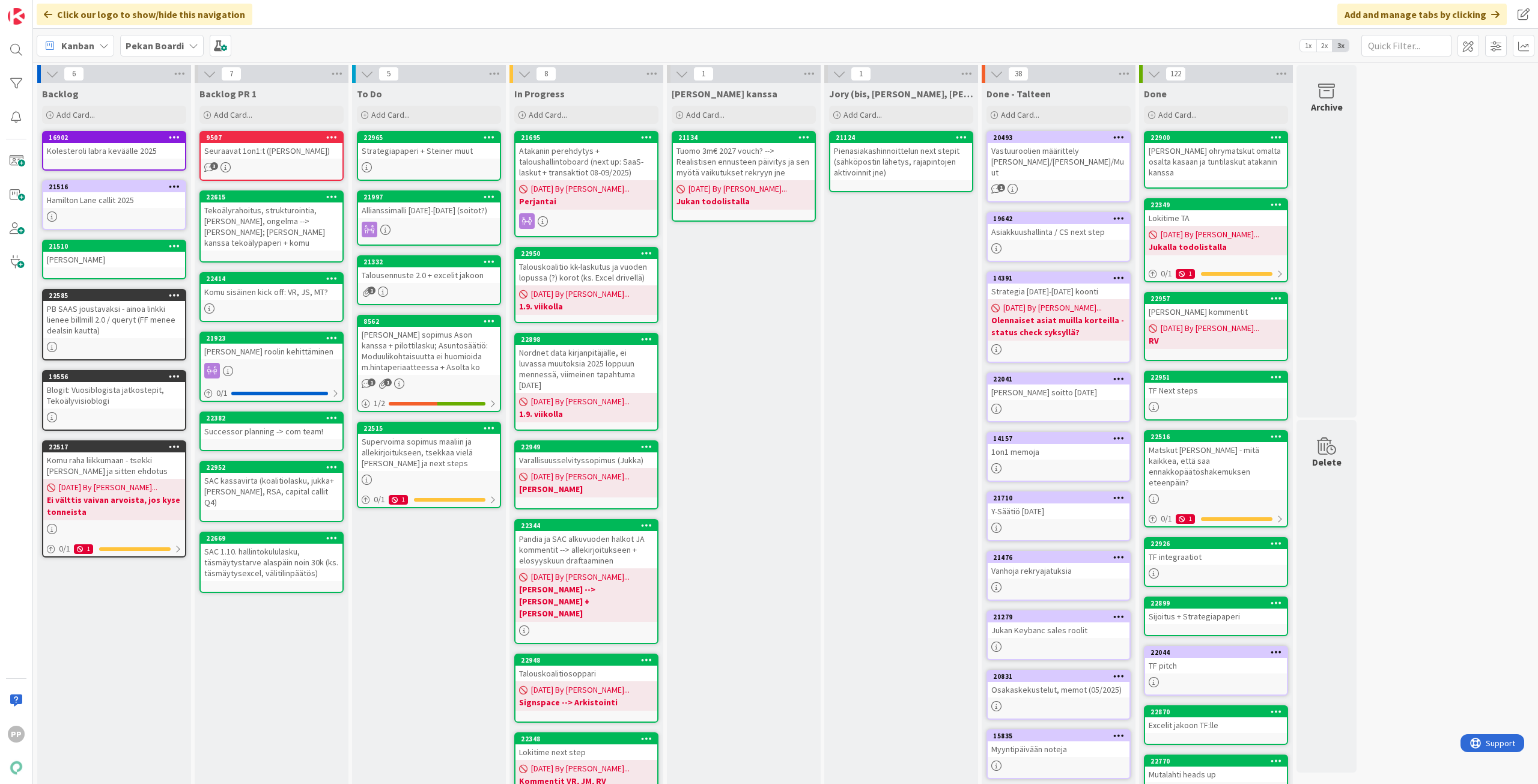
click at [453, 657] on div "To Do Add Card... 22965 Strategiapaperi + [PERSON_NAME] muut 21997 Allianssimal…" at bounding box center [429, 519] width 154 height 873
click at [234, 628] on div "Backlog PR 1 Add Card... 9507 Seuraavat 1on1:t ([PERSON_NAME], [PERSON_NAME]) 3…" at bounding box center [271, 519] width 154 height 873
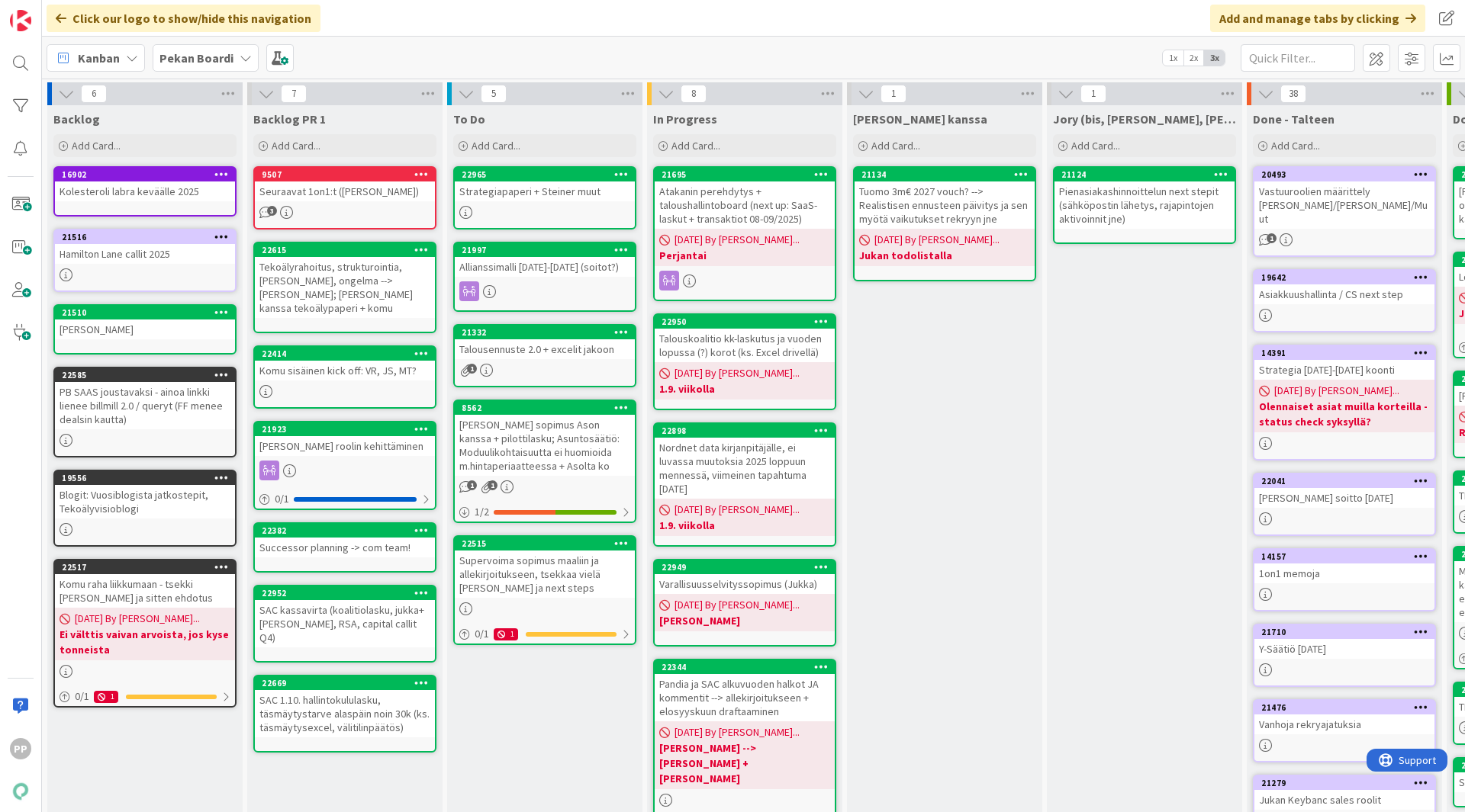
click at [947, 431] on div "[PERSON_NAME] kanssa Add Card... 21134 Tuomo 3m€ 2027 vouch? --> Realistisen en…" at bounding box center [945, 660] width 195 height 1109
